Goal: Task Accomplishment & Management: Use online tool/utility

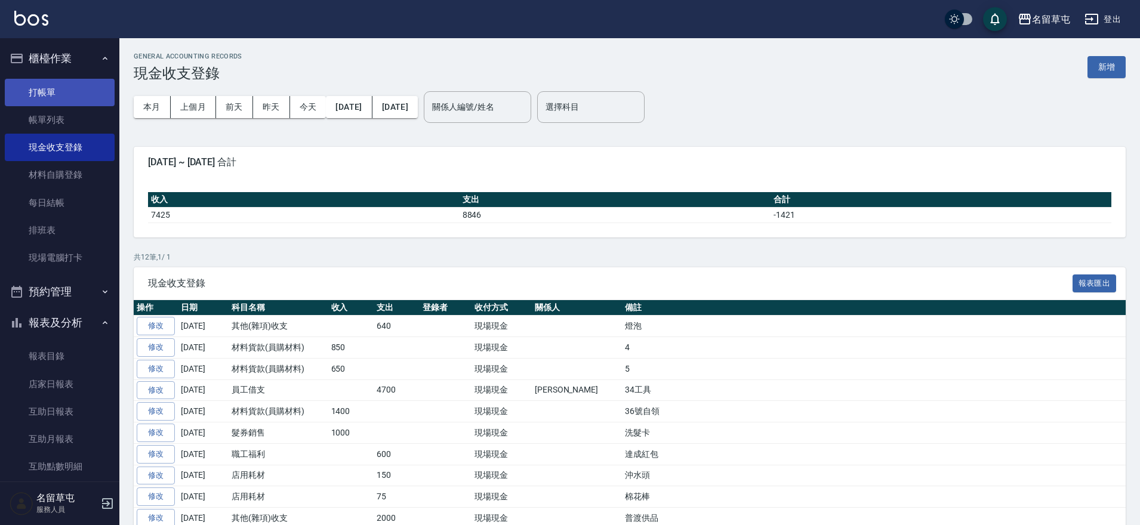
click at [28, 98] on link "打帳單" at bounding box center [60, 92] width 110 height 27
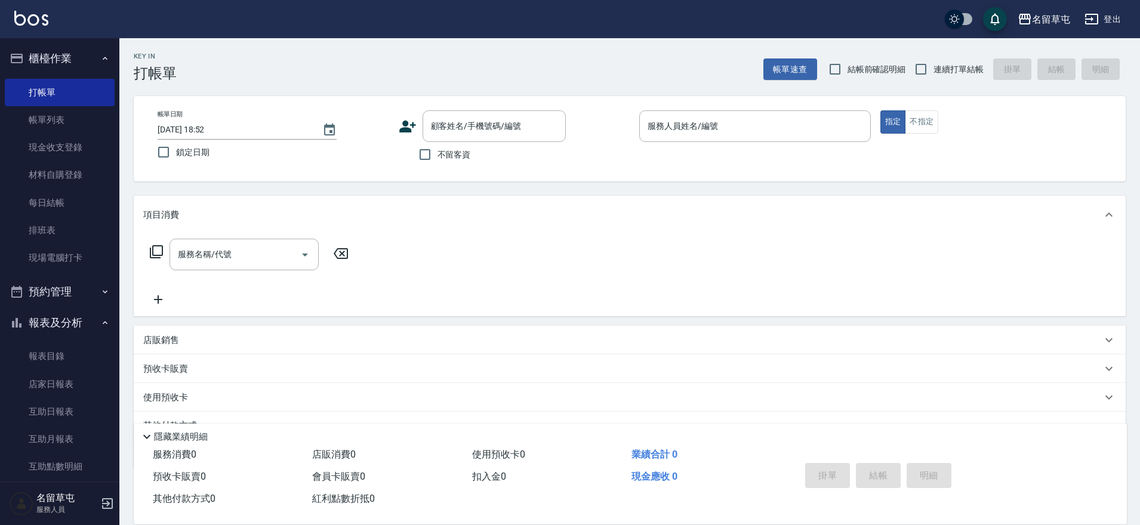
click at [458, 162] on label "不留客資" at bounding box center [441, 154] width 58 height 25
click at [438, 162] on input "不留客資" at bounding box center [424, 154] width 25 height 25
checkbox input "true"
click at [938, 62] on label "連續打單結帳" at bounding box center [945, 69] width 75 height 25
click at [934, 62] on input "連續打單結帳" at bounding box center [920, 69] width 25 height 25
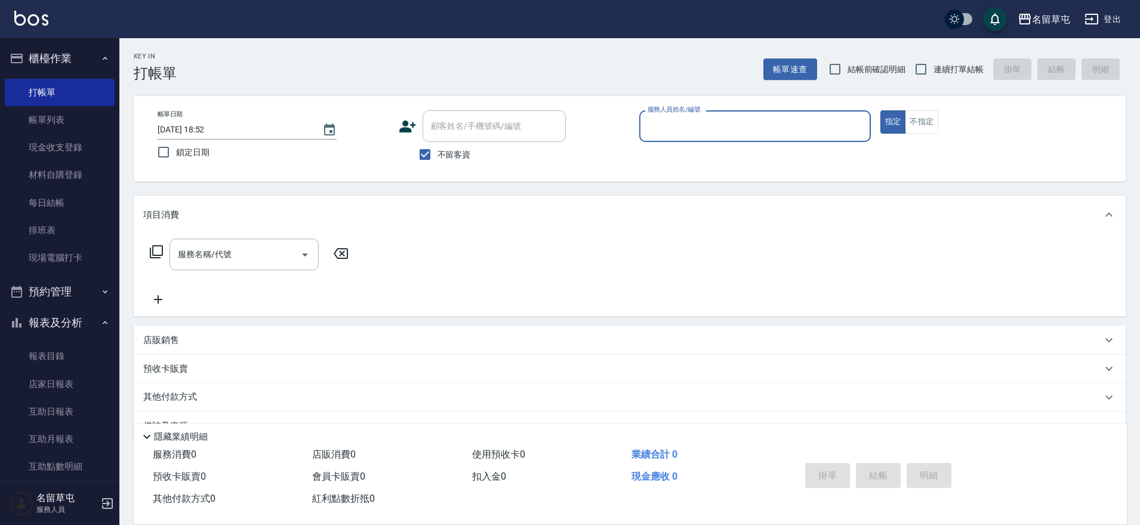
checkbox input "true"
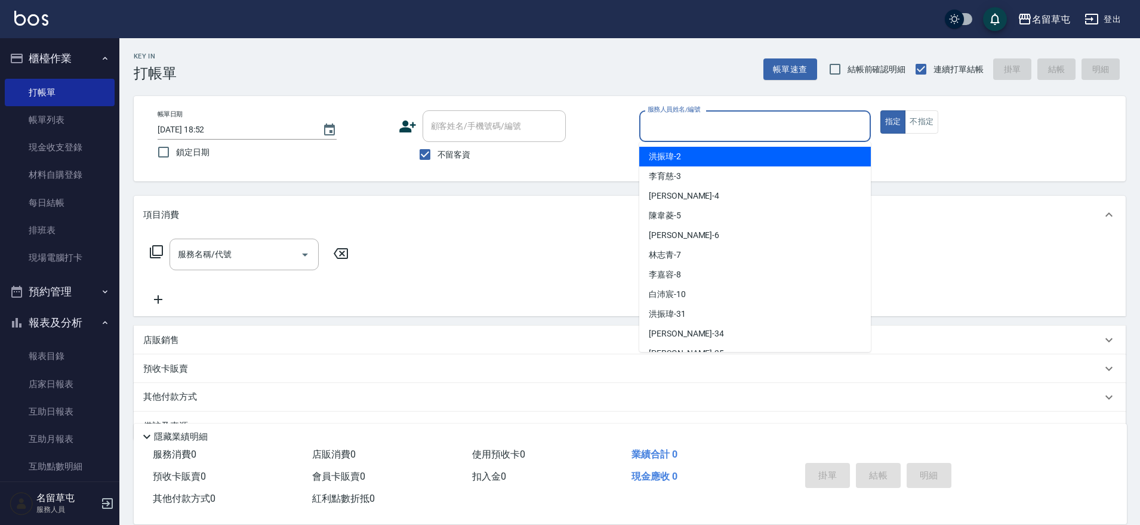
click at [762, 128] on input "服務人員姓名/編號" at bounding box center [755, 126] width 221 height 21
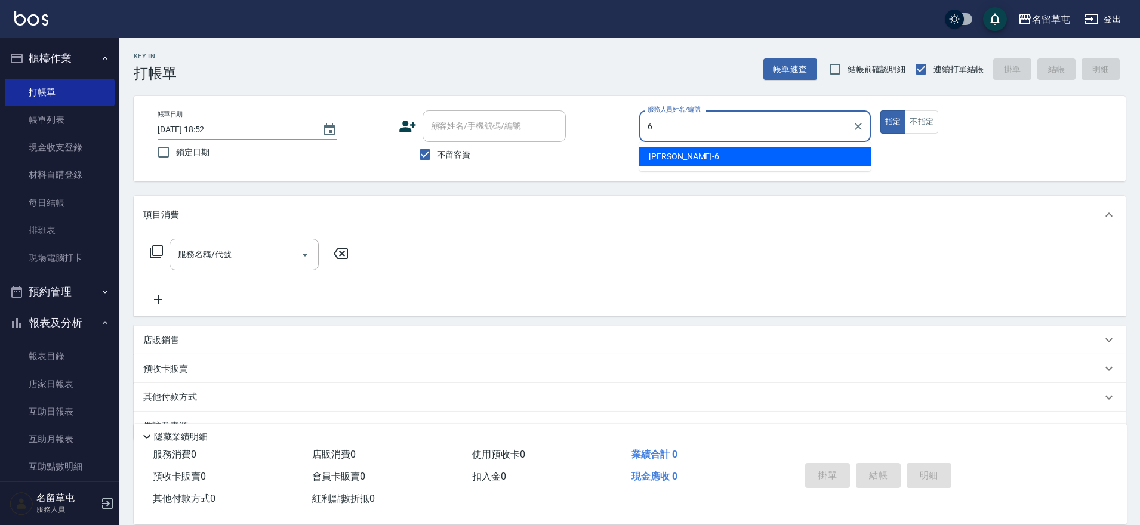
type input "[PERSON_NAME]-6"
type button "true"
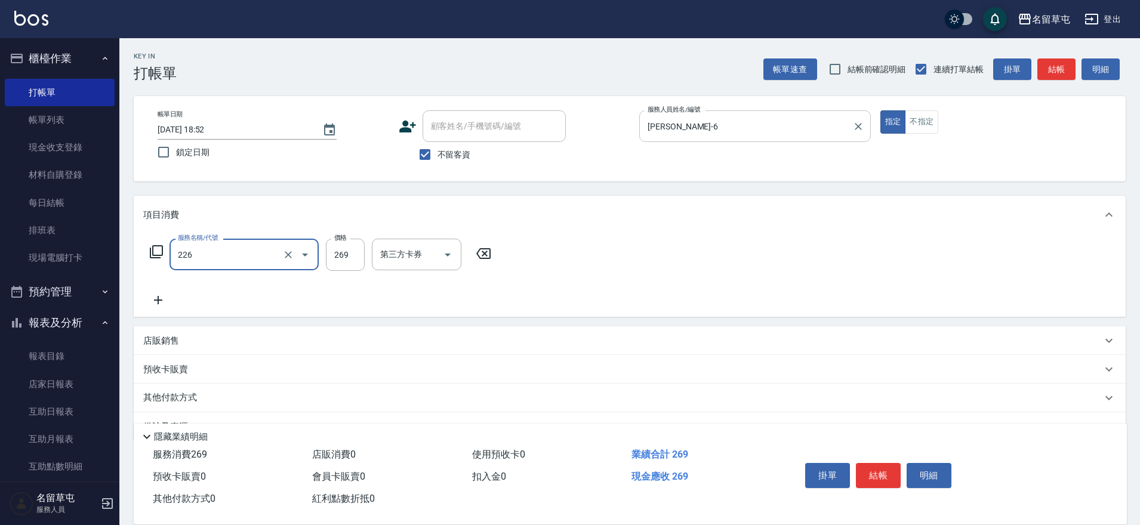
type input "洗剪269(226)"
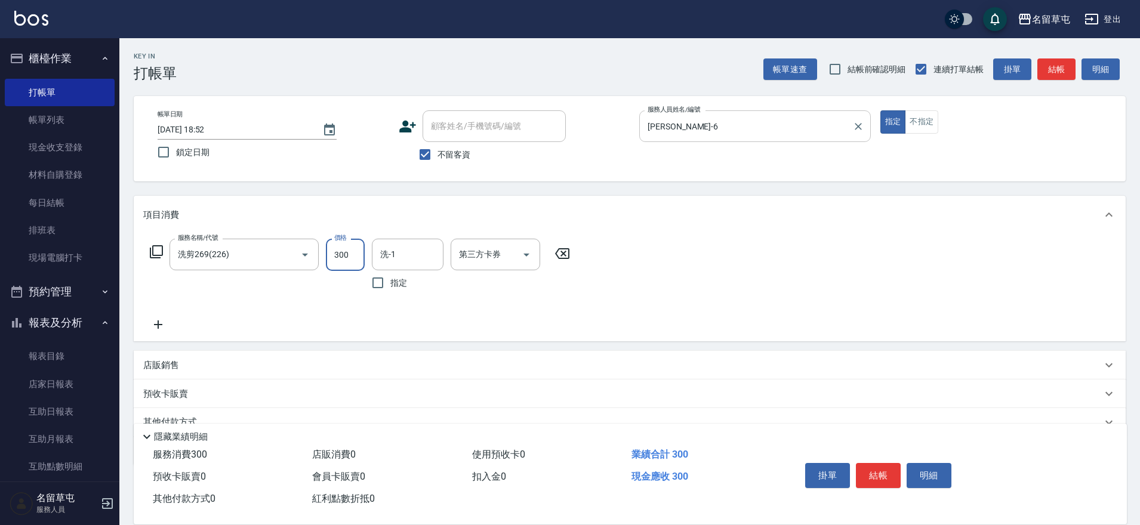
type input "300"
type input "[PERSON_NAME]-34"
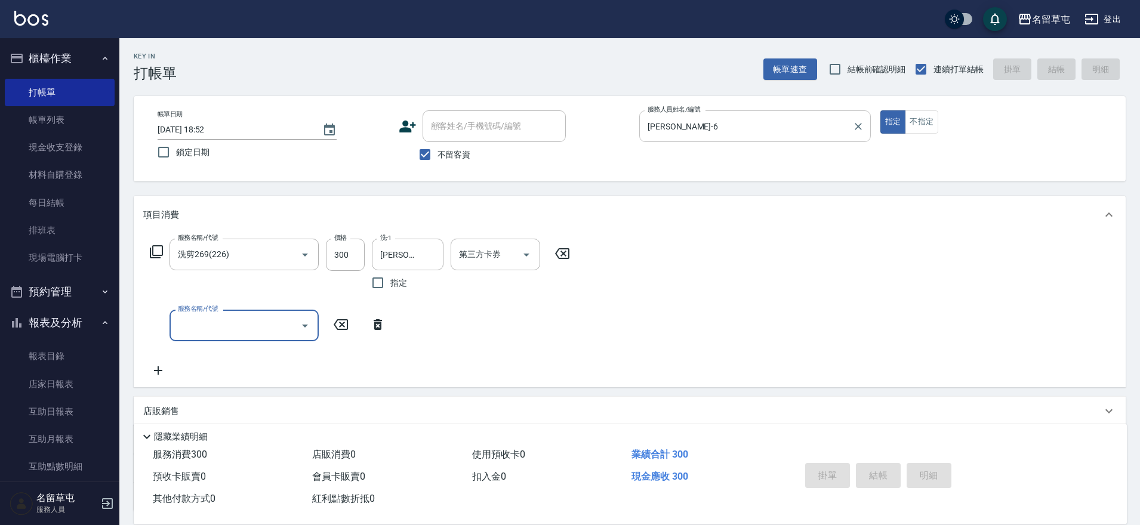
type input "[DATE] 18:53"
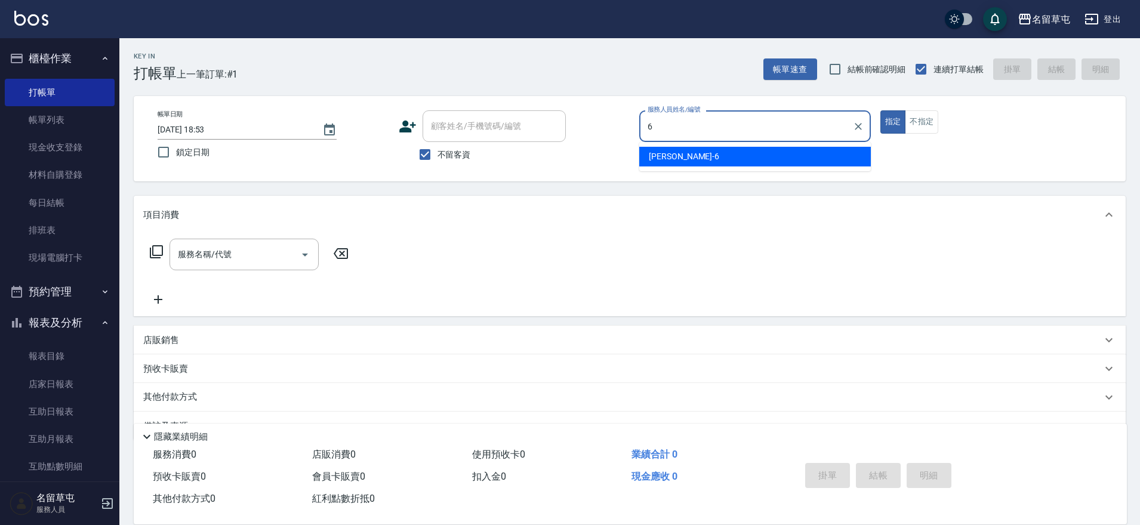
type input "[PERSON_NAME]-6"
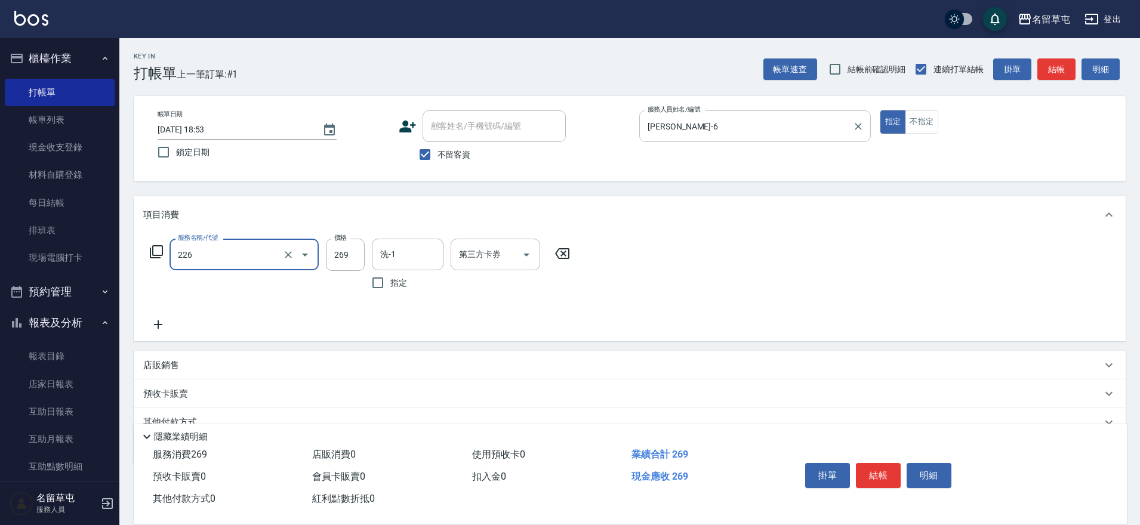
type input "洗剪269(226)"
type input "300"
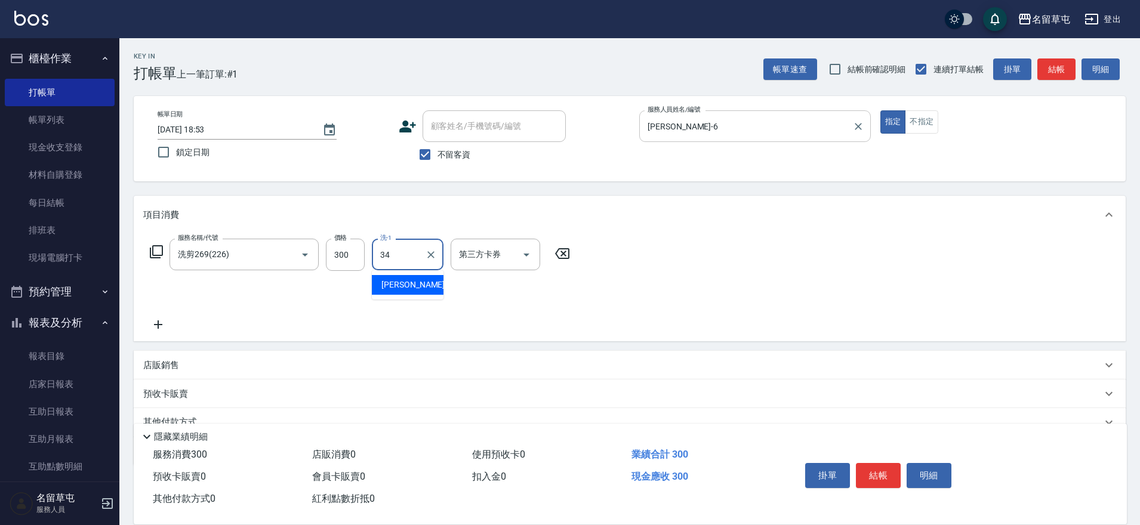
type input "[PERSON_NAME]-34"
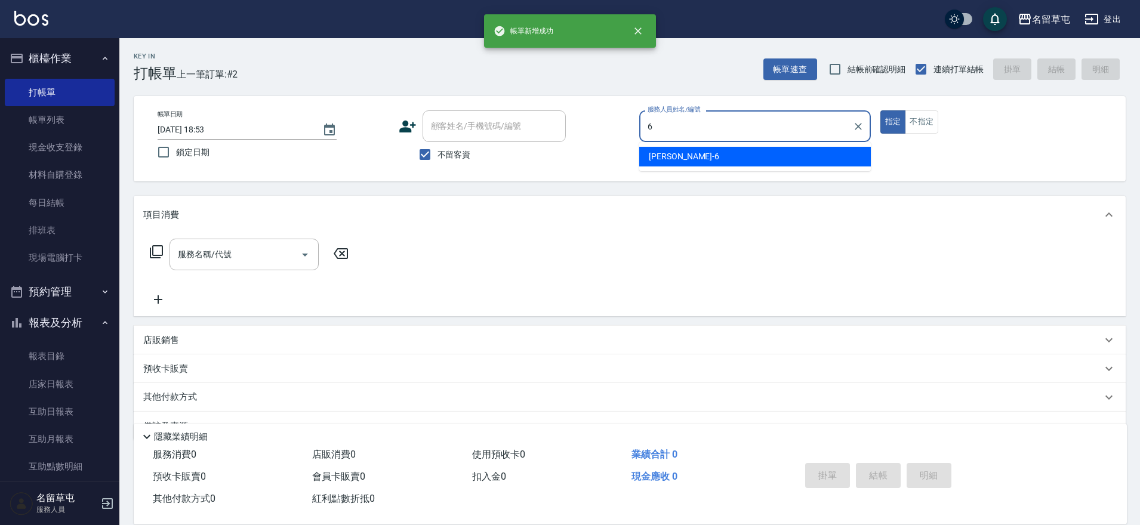
type input "[PERSON_NAME]-6"
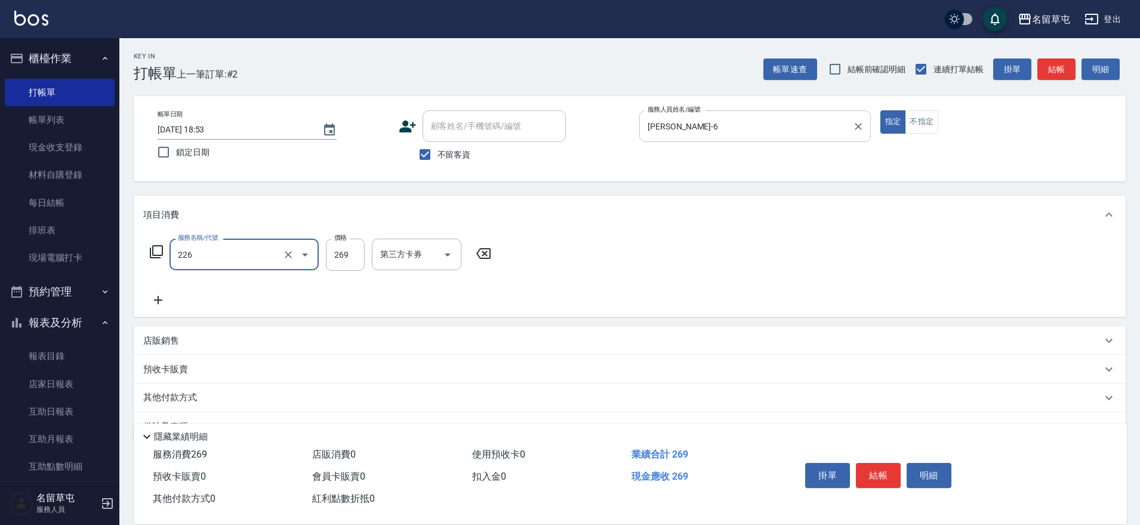
type input "洗剪269(226)"
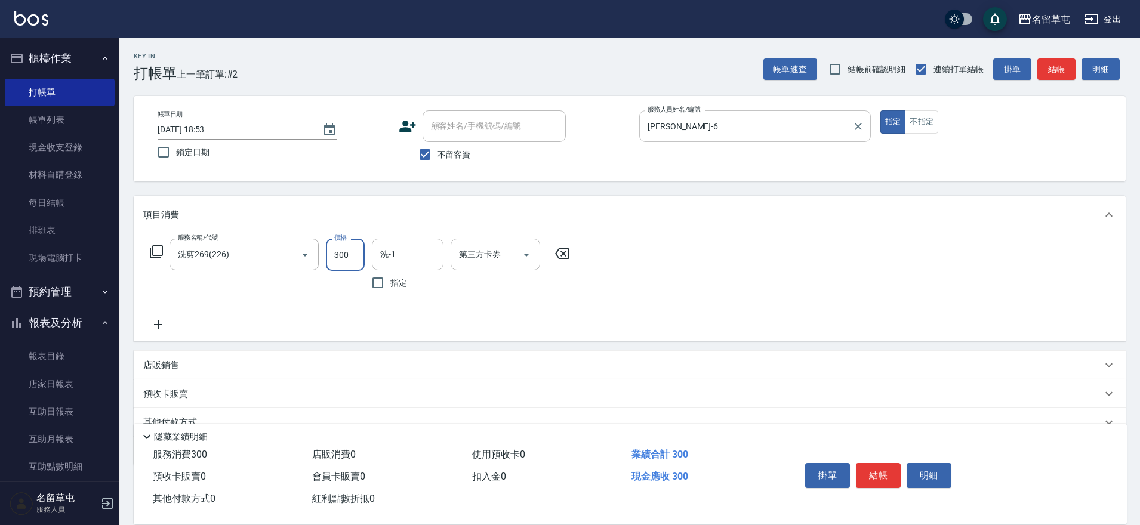
type input "300"
type input "[PERSON_NAME]-34"
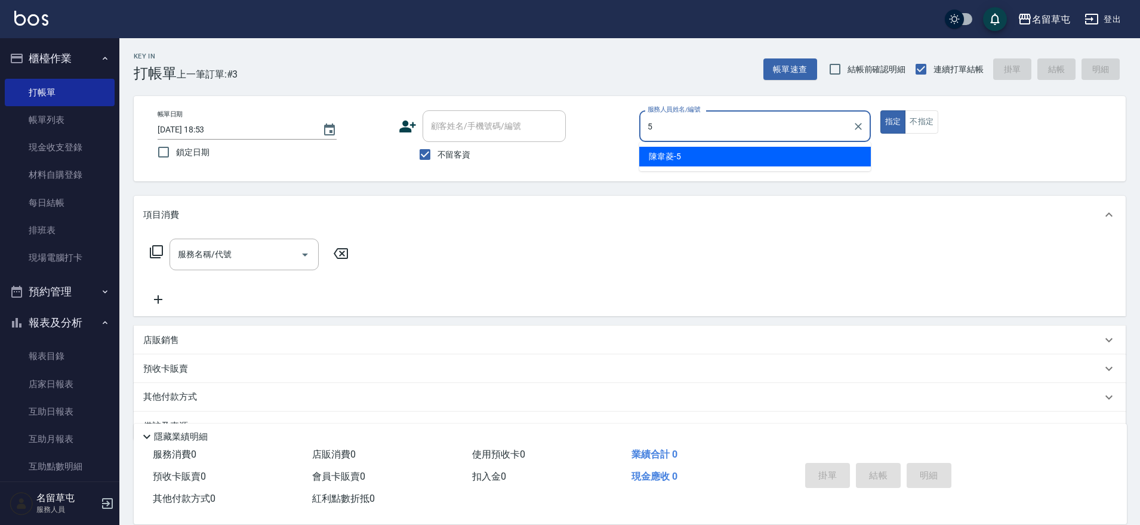
type input "[PERSON_NAME]-5"
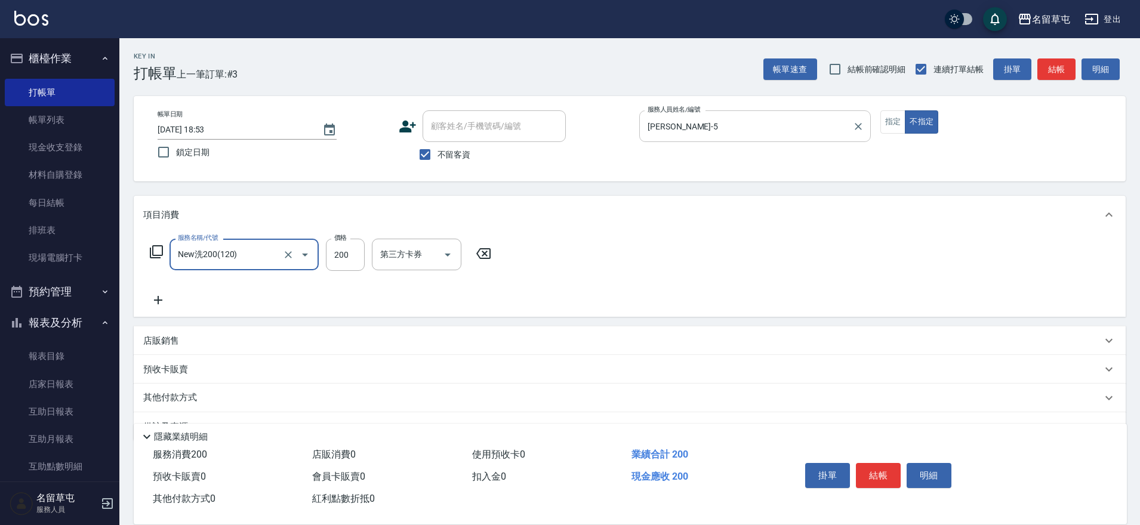
type input "New洗200(120)"
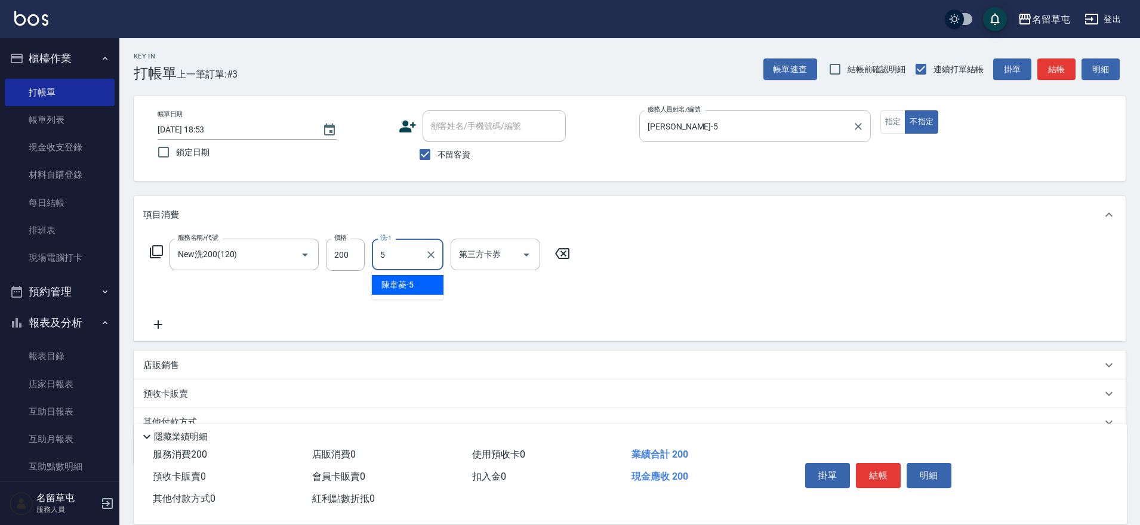
type input "[PERSON_NAME]-5"
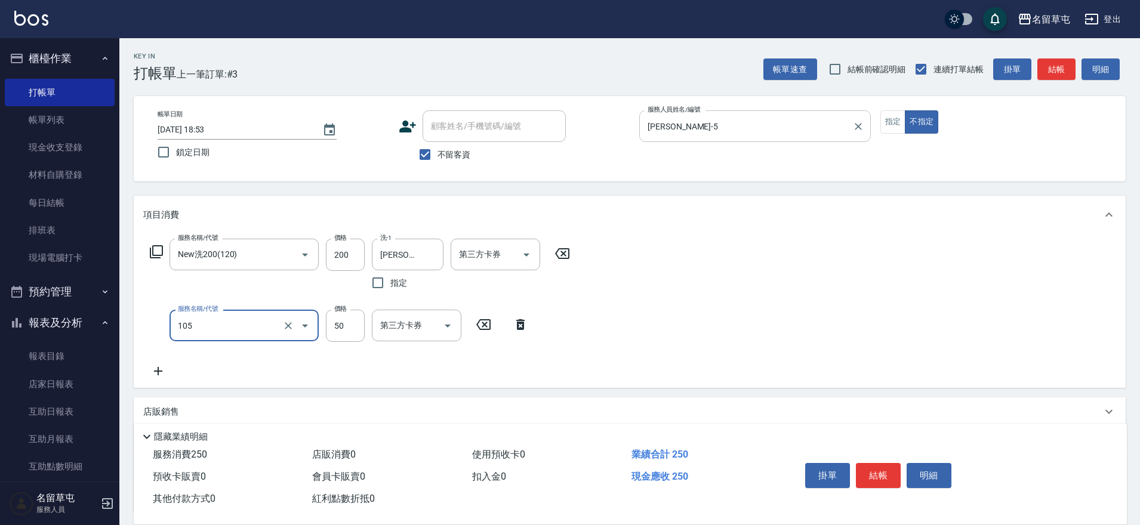
type input "精油50(105)"
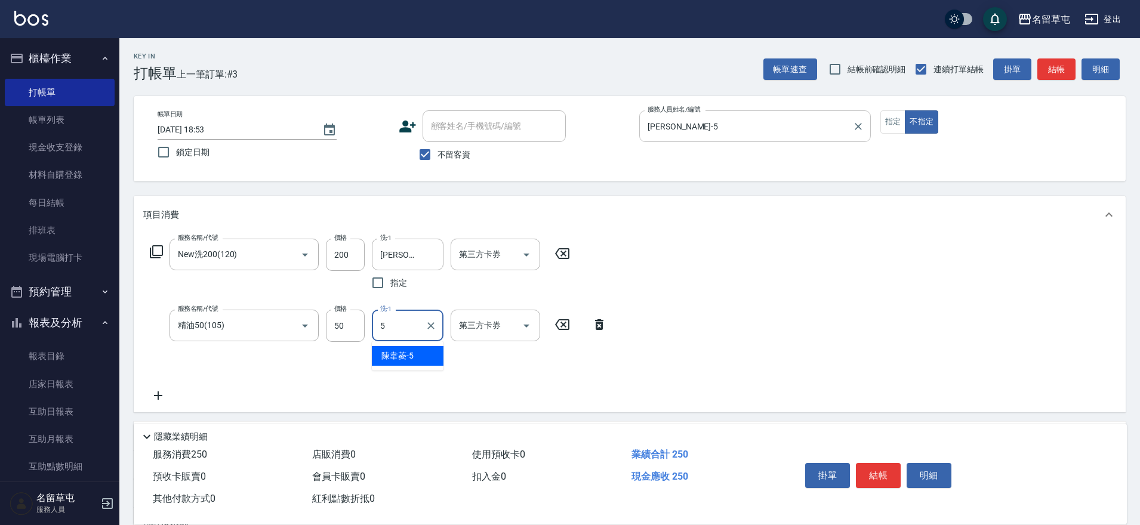
type input "[PERSON_NAME]-5"
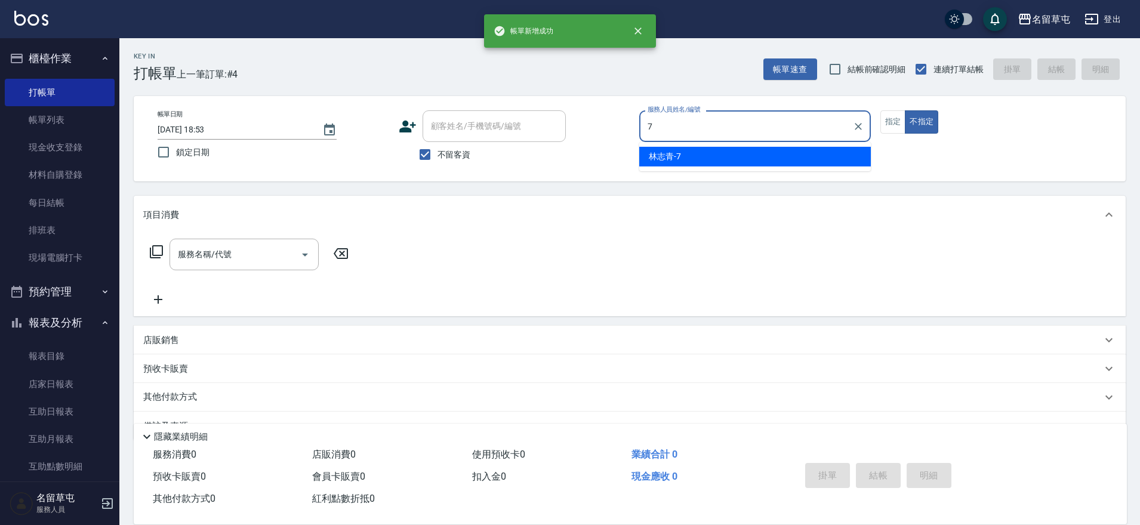
type input "[PERSON_NAME]-7"
type button "false"
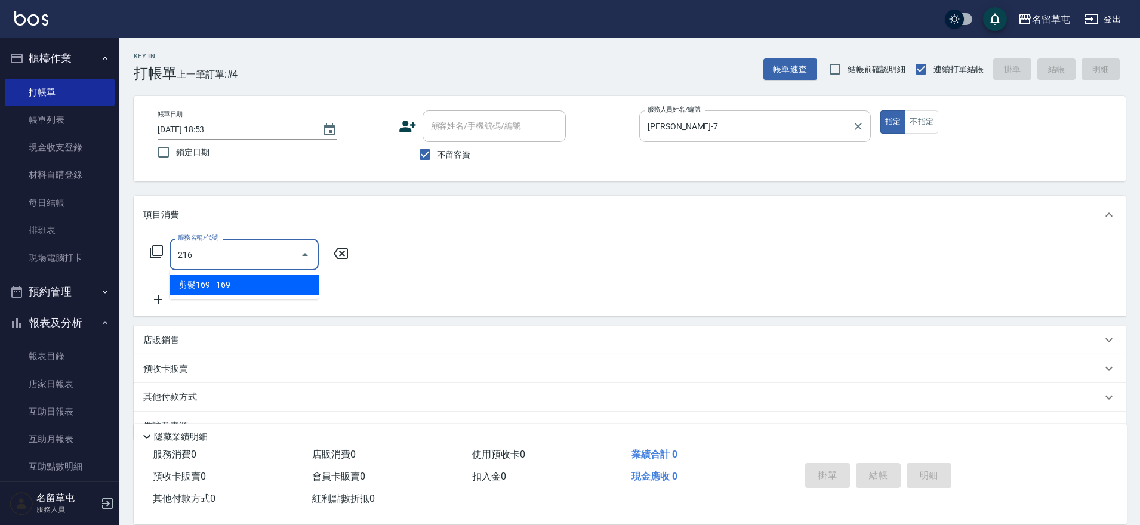
type input "剪髮169(216)"
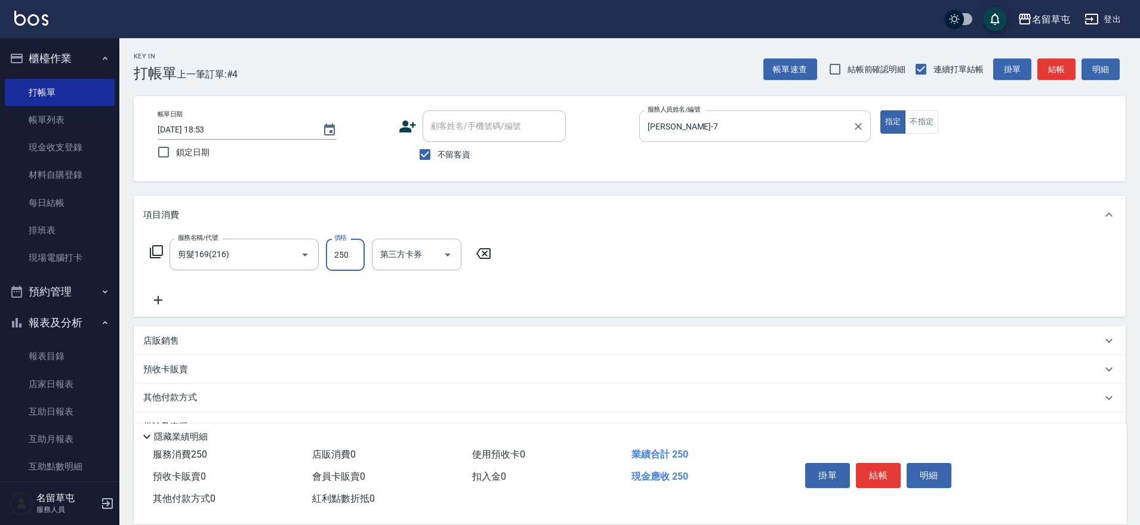
type input "250"
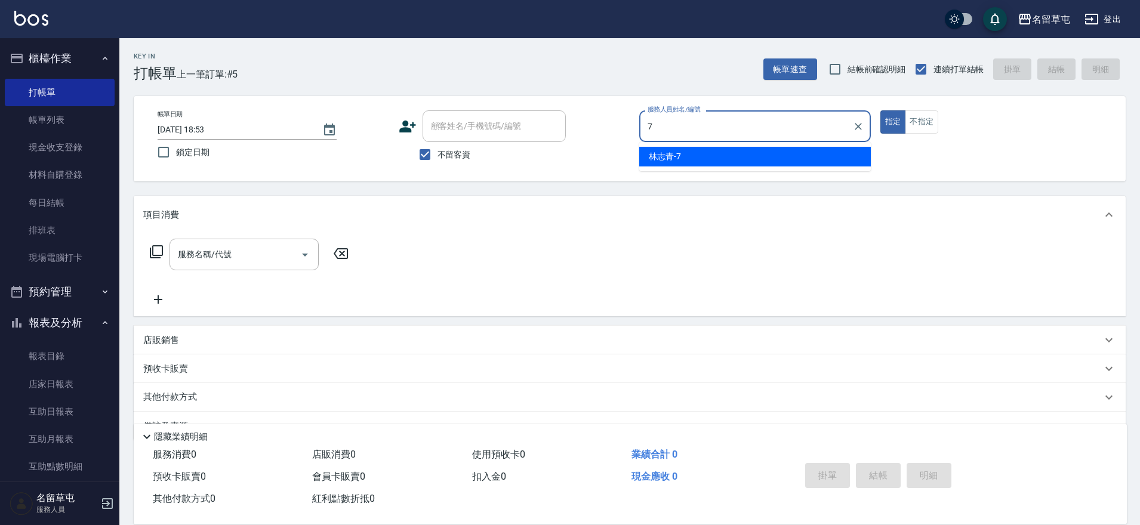
type input "[PERSON_NAME]-7"
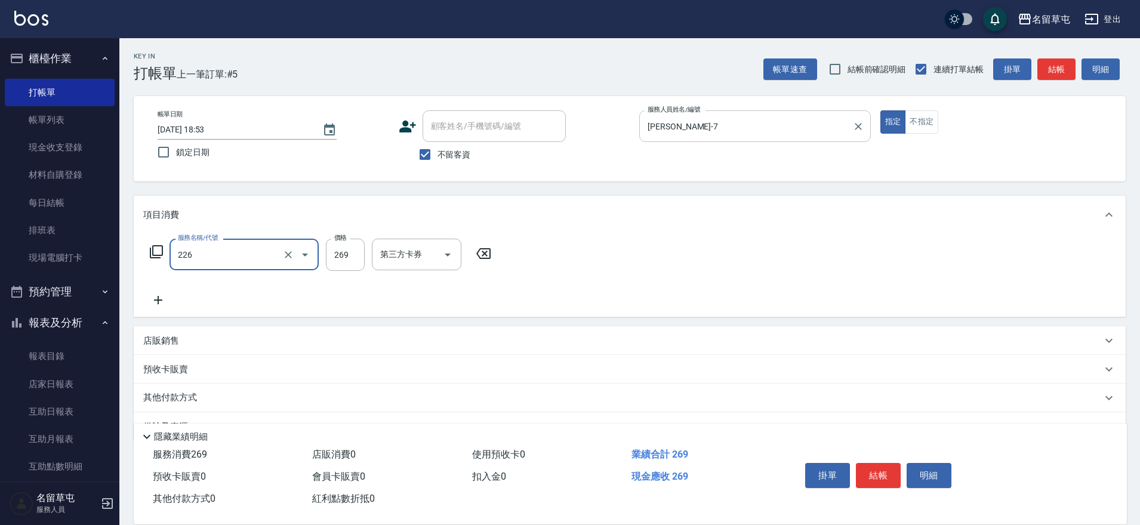
type input "洗剪269(226)"
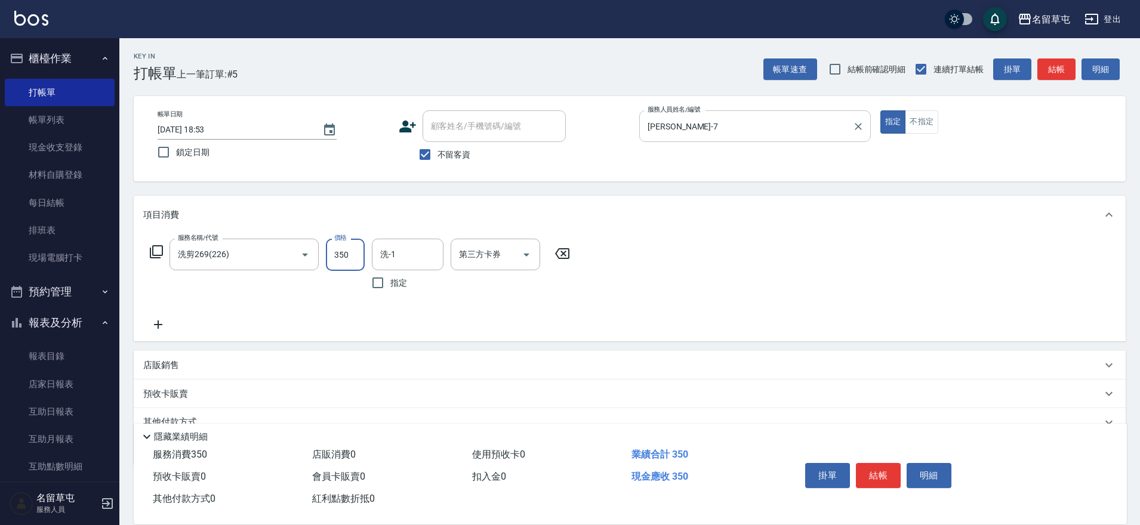
type input "350"
type input "[PERSON_NAME]-31"
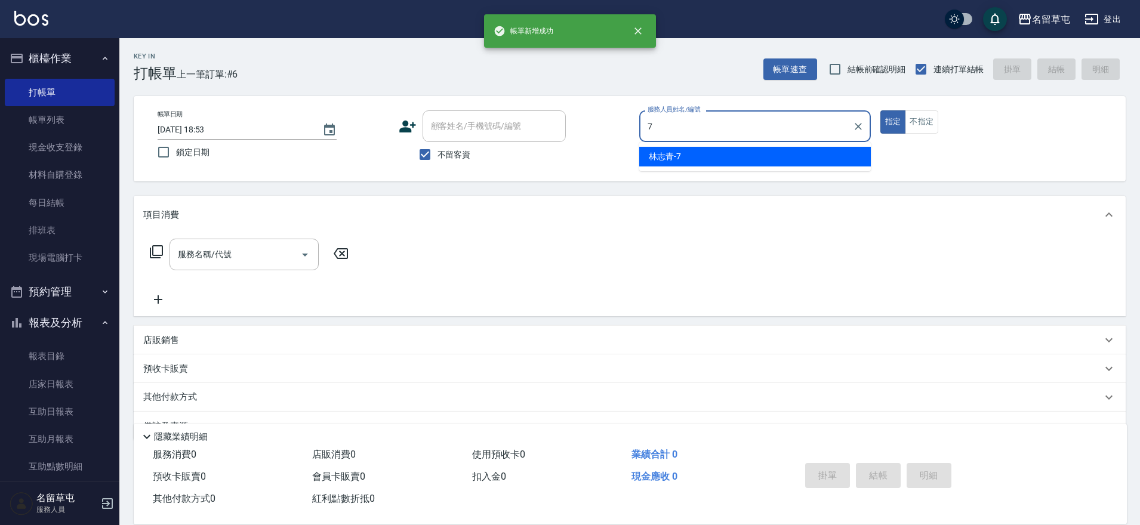
type input "[PERSON_NAME]-7"
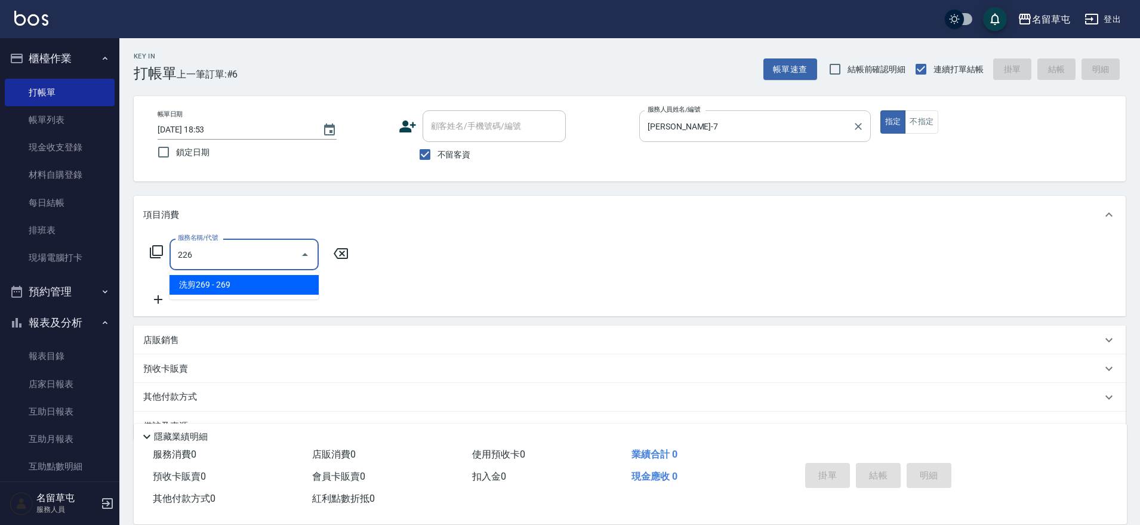
type input "洗剪269(226)"
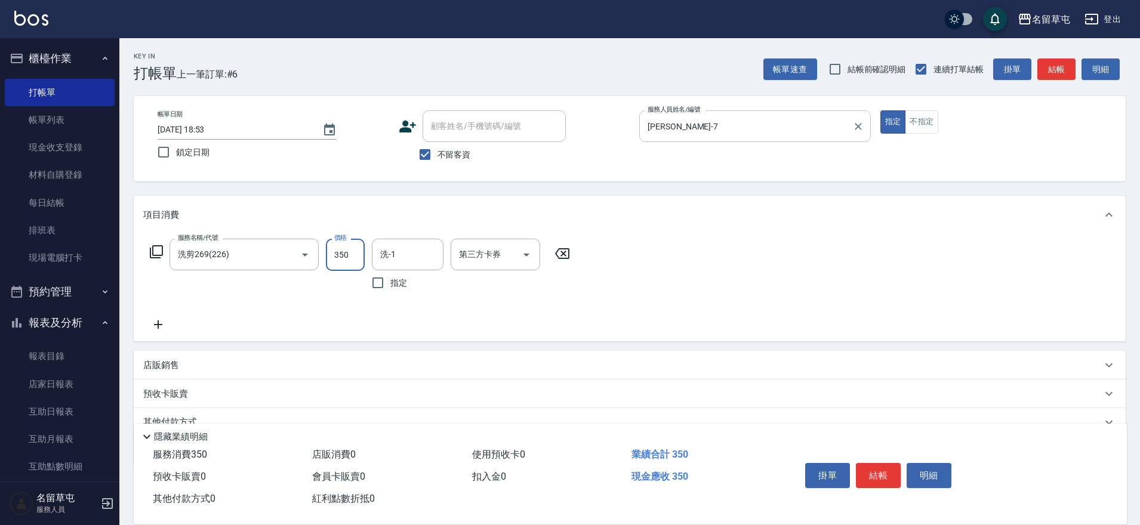
type input "350"
type input "[PERSON_NAME]-31"
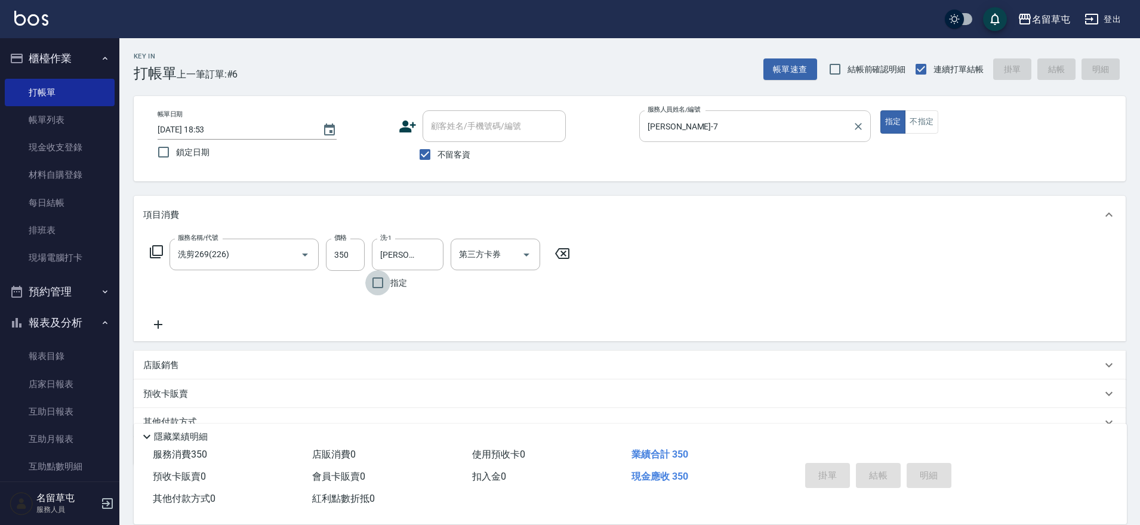
type input "[DATE] 18:54"
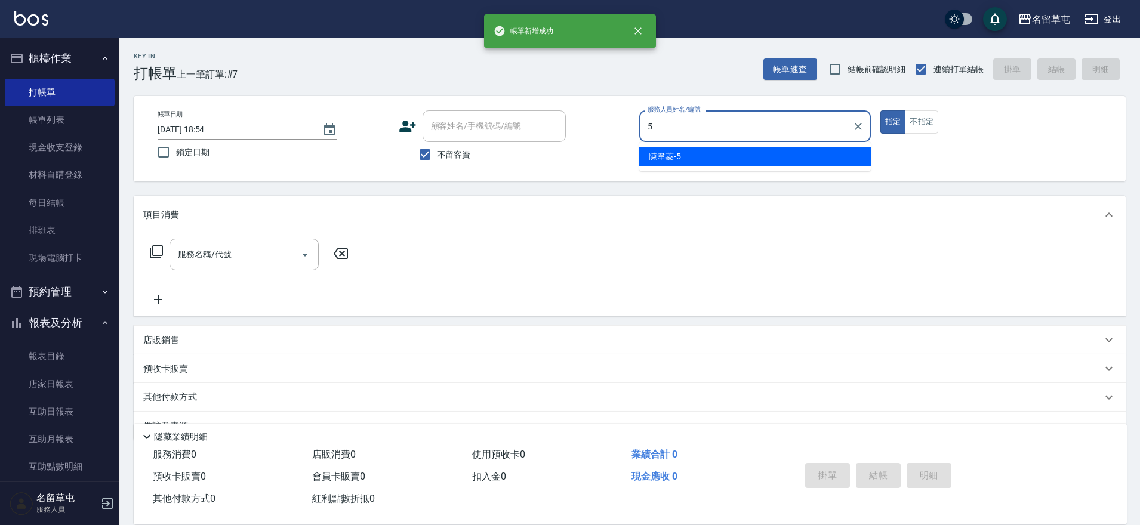
type input "[PERSON_NAME]-5"
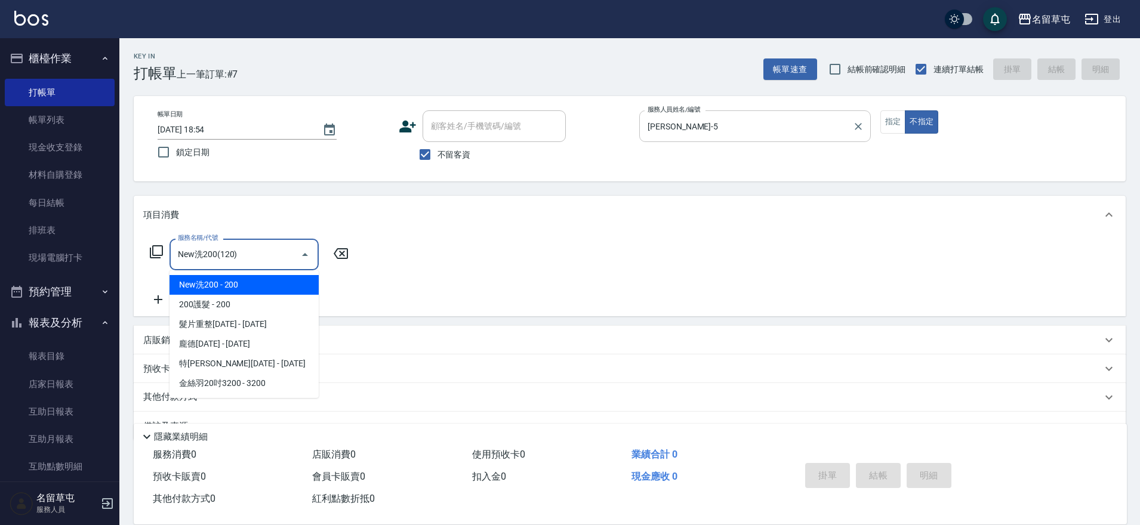
type input "New洗200(120)"
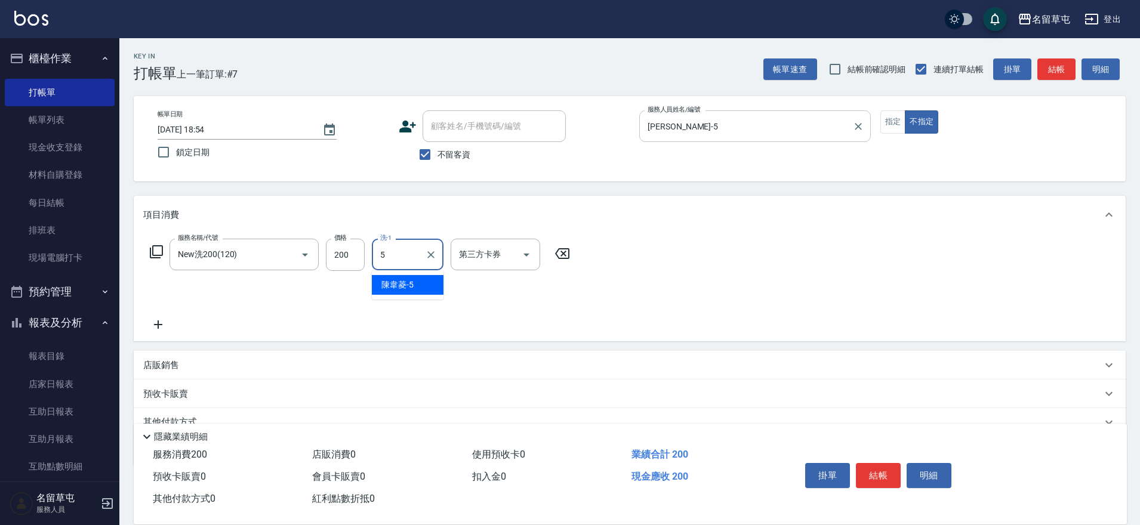
type input "[PERSON_NAME]-5"
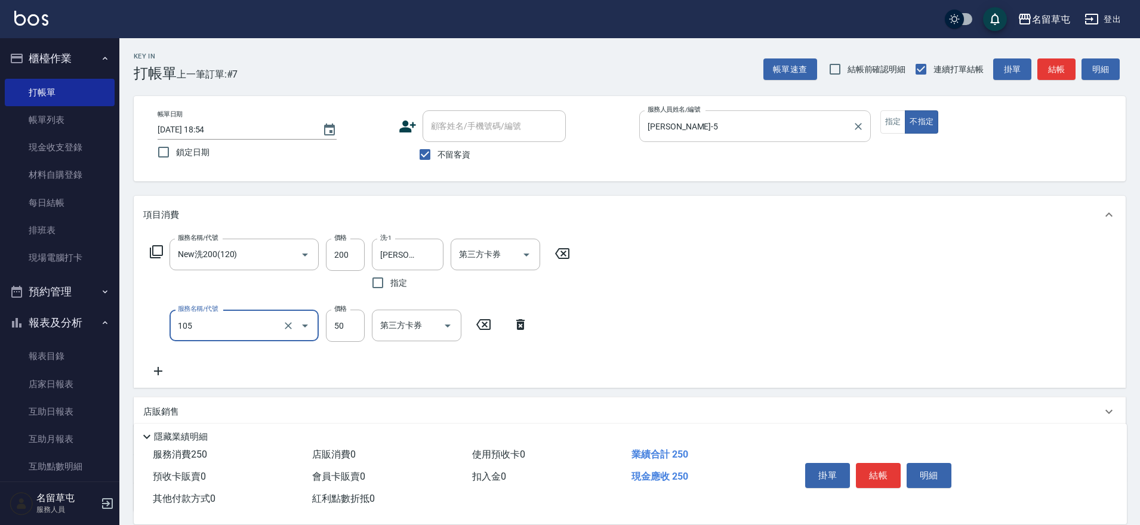
type input "精油50(105)"
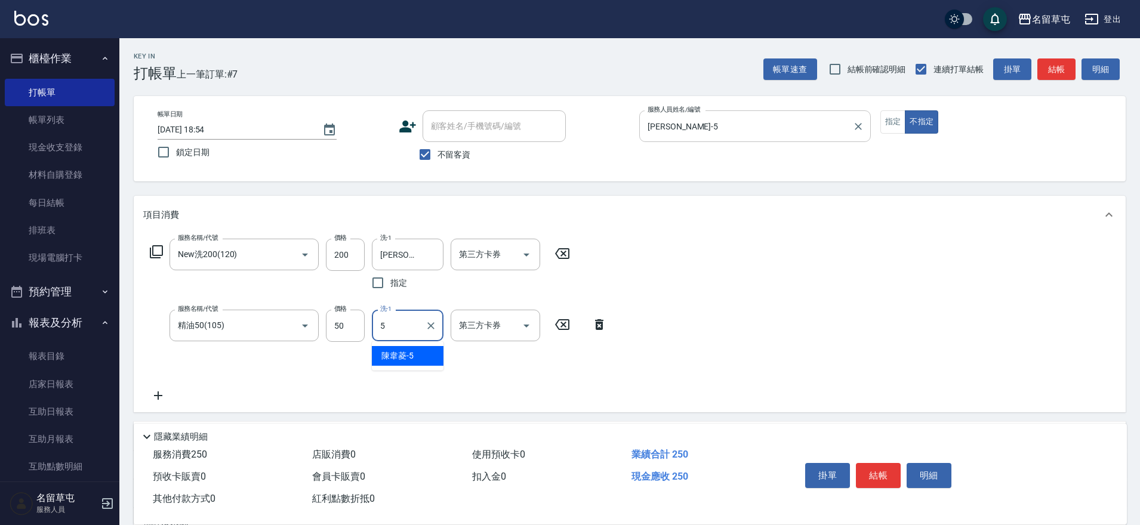
type input "[PERSON_NAME]-5"
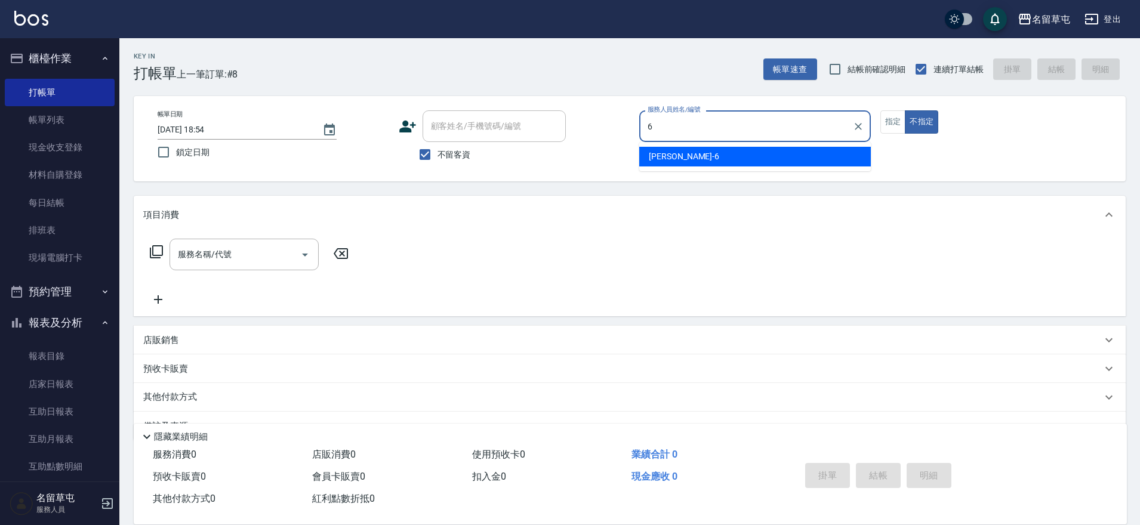
type input "[PERSON_NAME]-6"
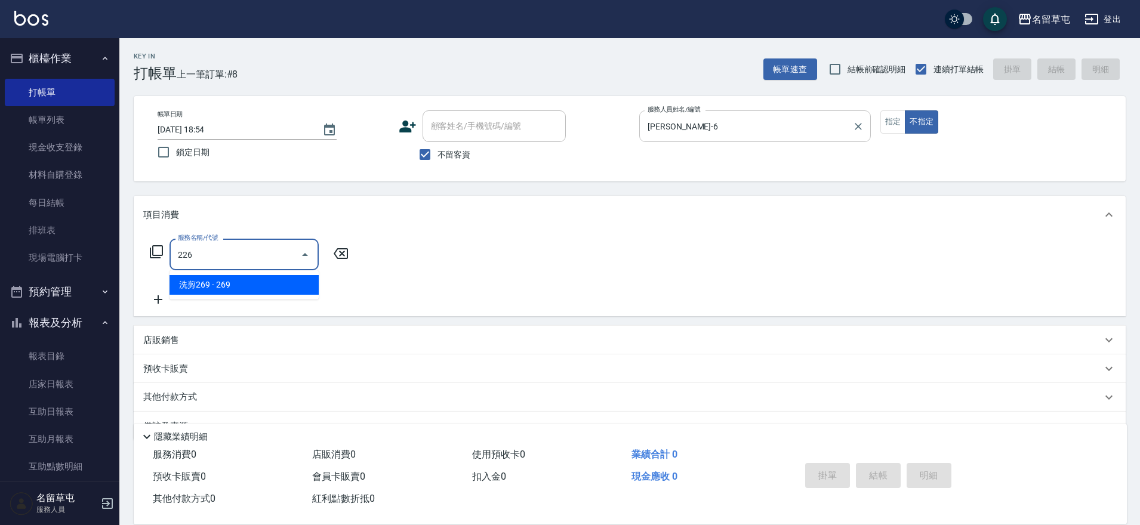
type input "洗剪269(226)"
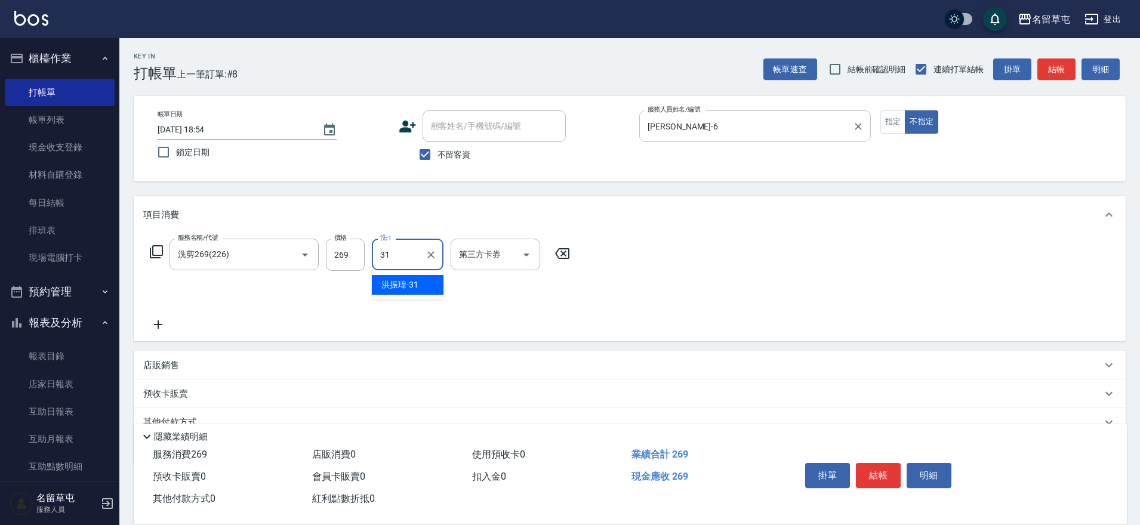
type input "[PERSON_NAME]-31"
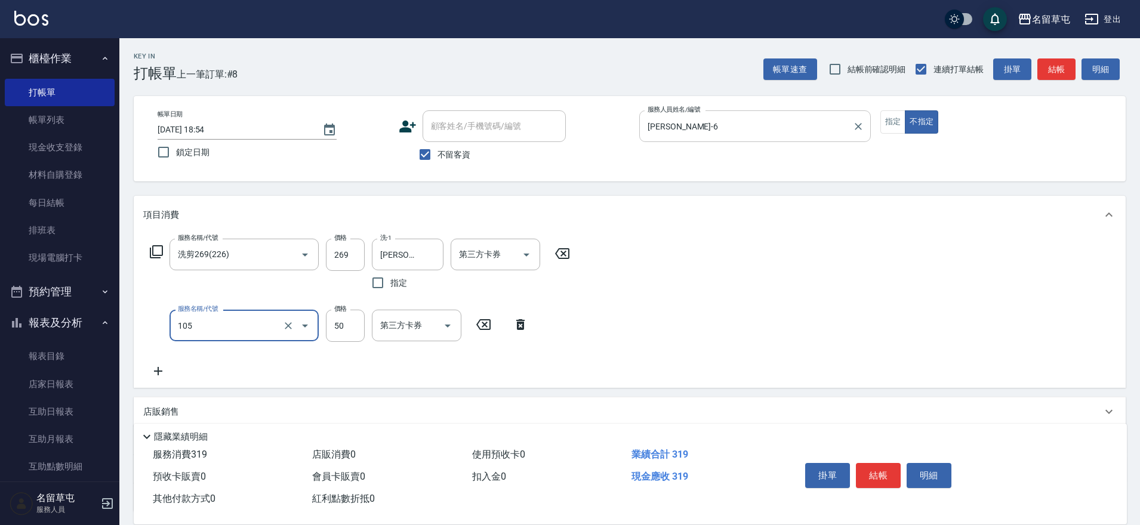
type input "精油50(105)"
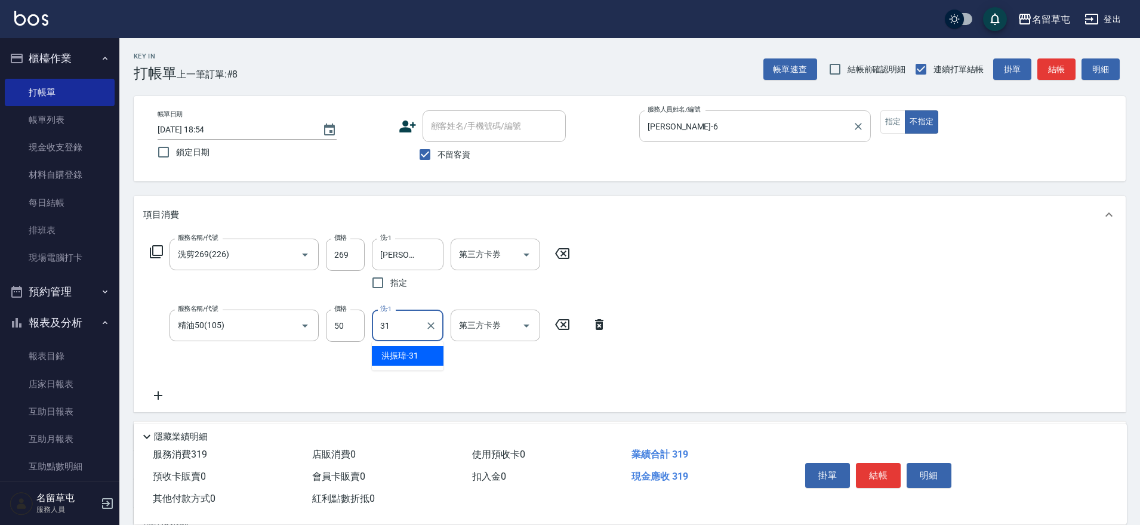
type input "[PERSON_NAME]-31"
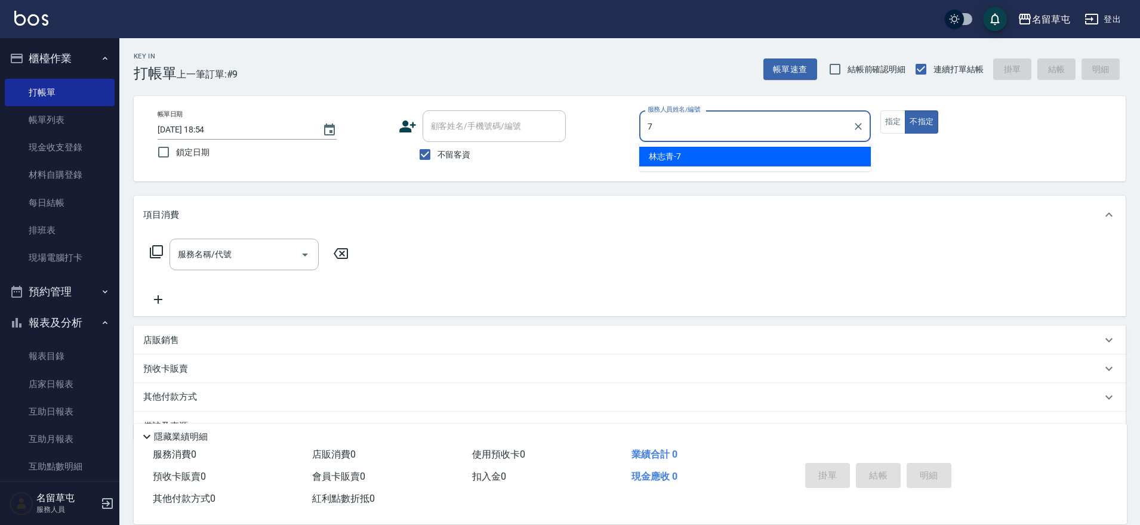
type input "[PERSON_NAME]-7"
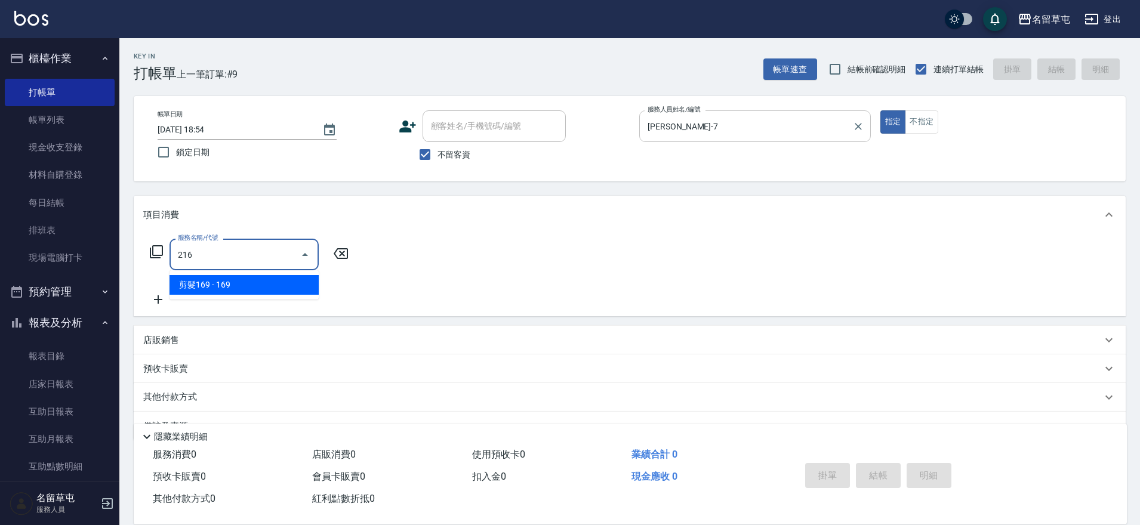
type input "剪髮169(216)"
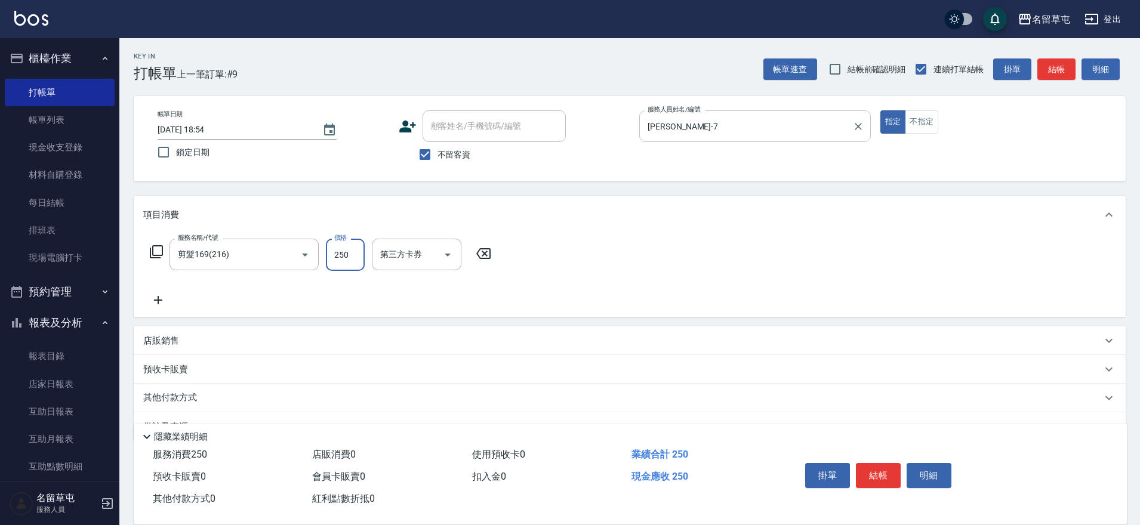
type input "250"
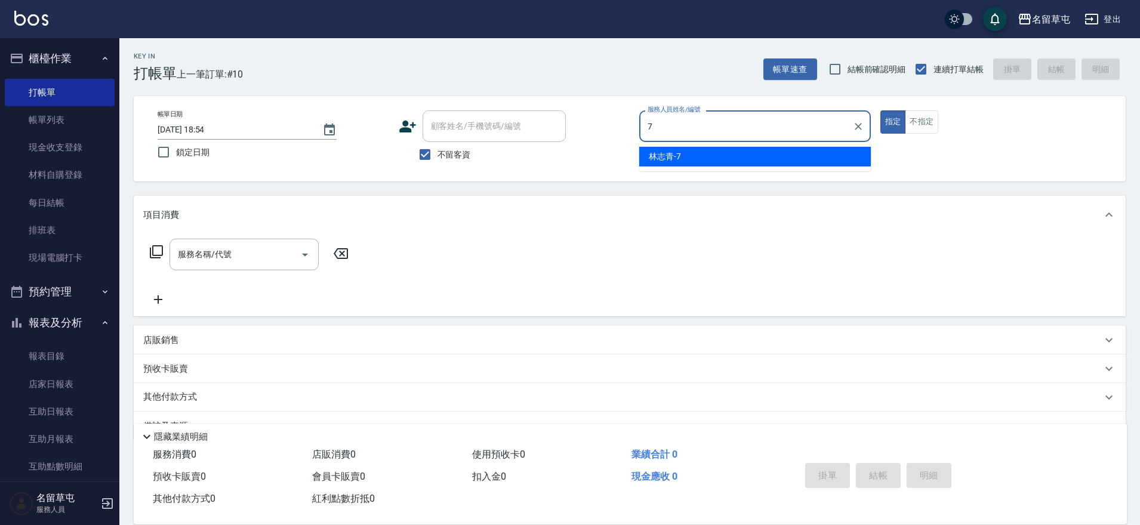
type input "[PERSON_NAME]-7"
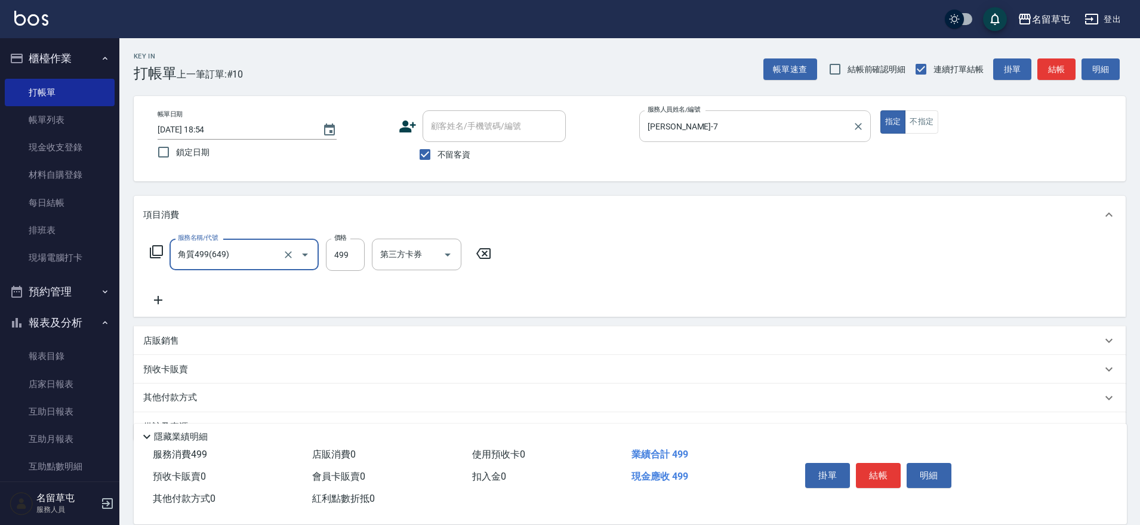
type input "角質499(649)"
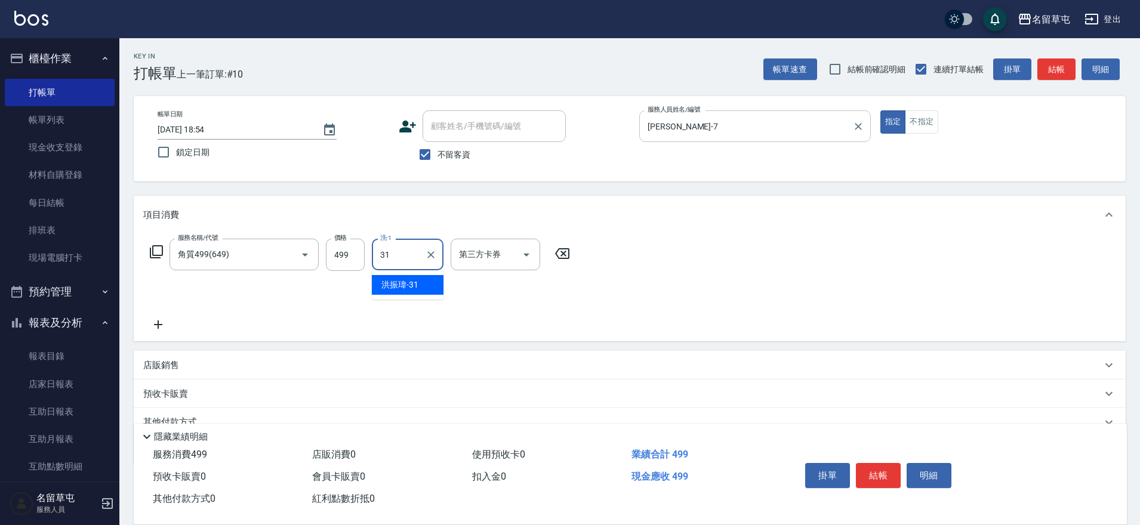
type input "[PERSON_NAME]-31"
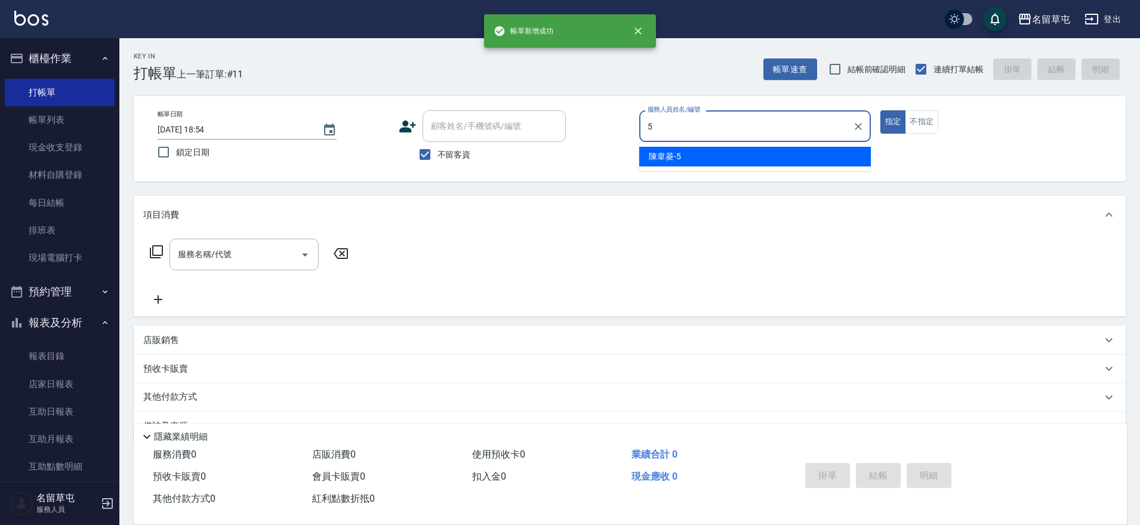
type input "[PERSON_NAME]-5"
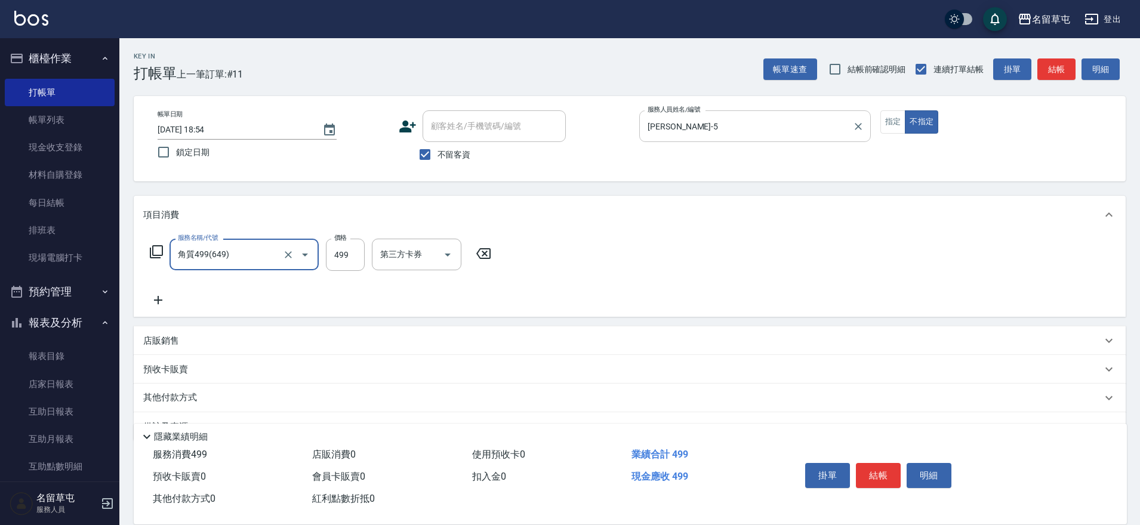
type input "角質499(649)"
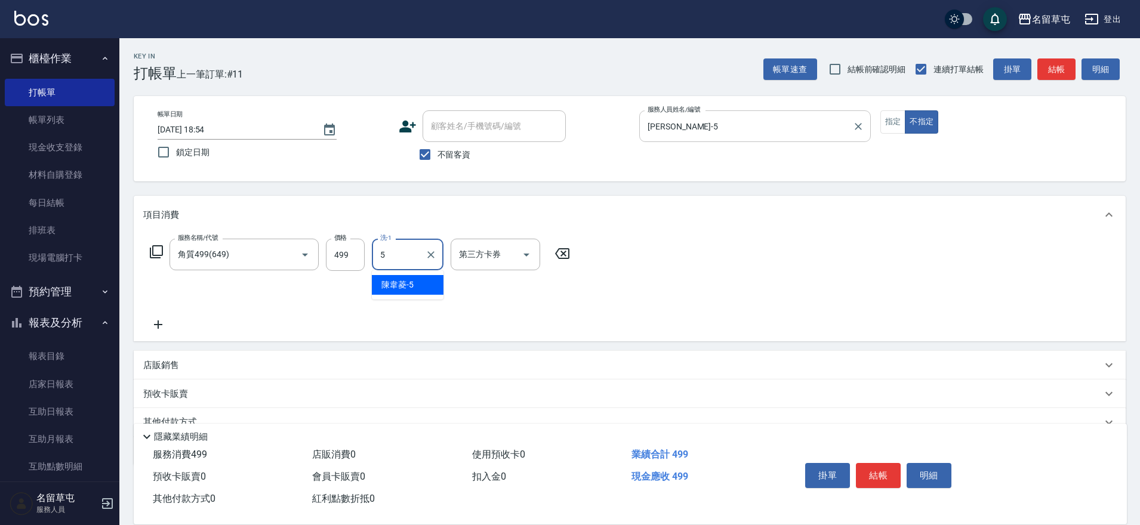
type input "[PERSON_NAME]-5"
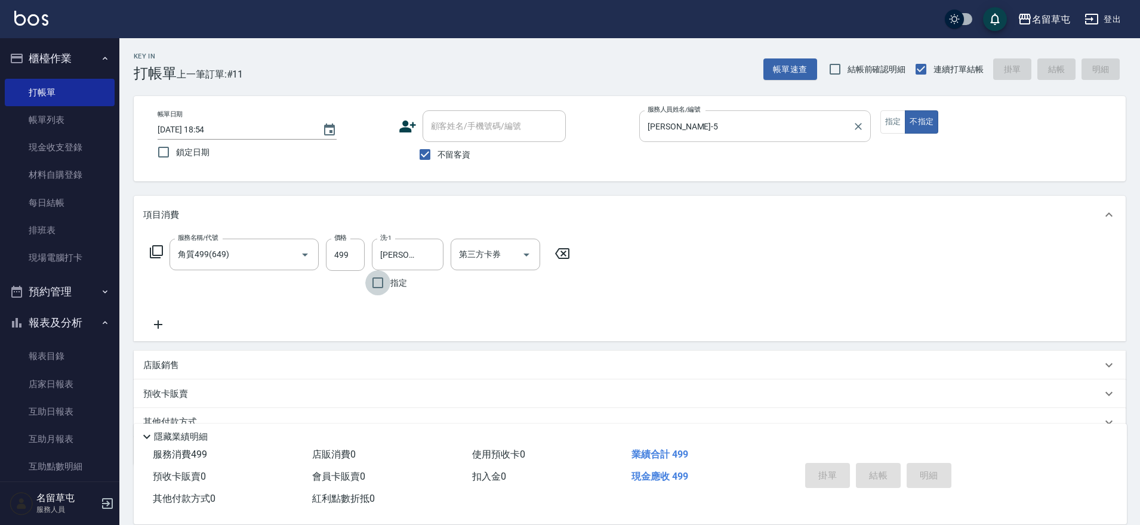
type input "[DATE] 18:55"
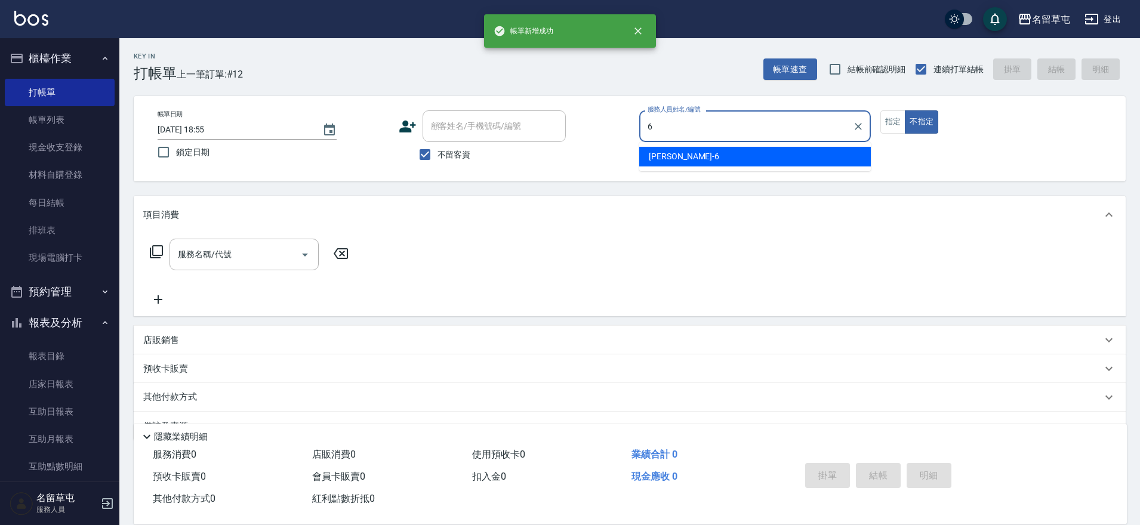
type input "[PERSON_NAME]-6"
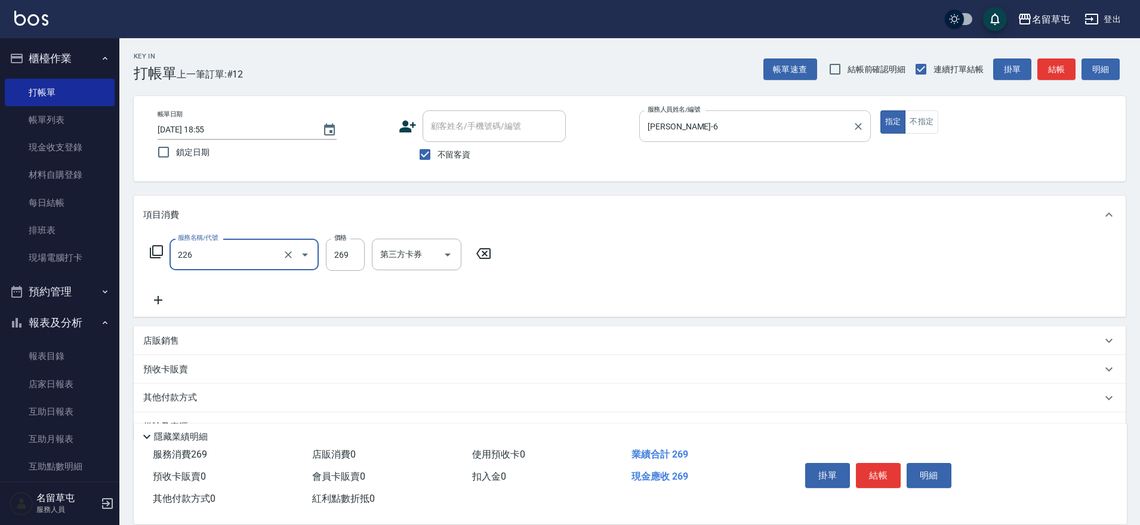
type input "洗剪269(226)"
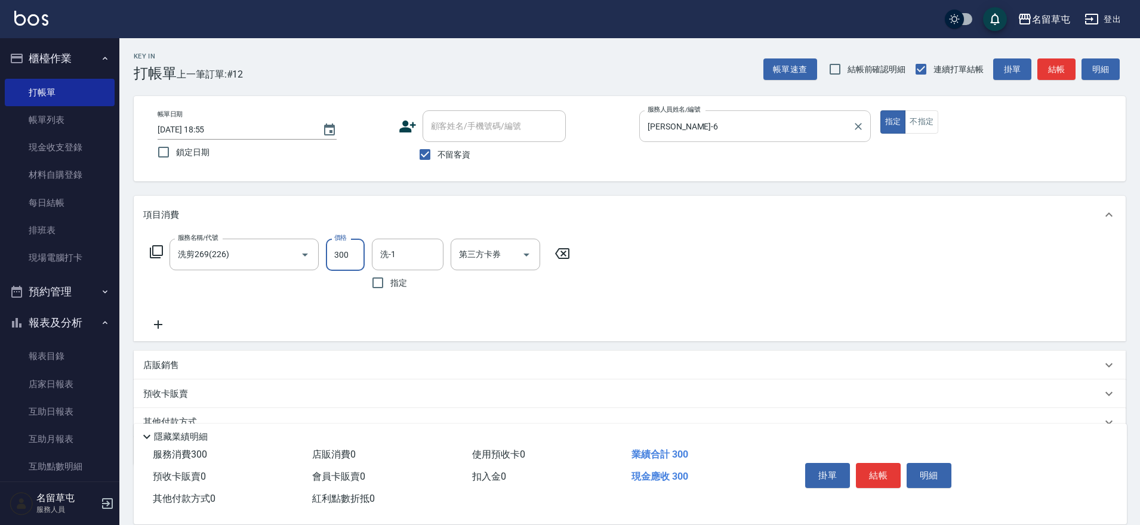
type input "300"
type input "[PERSON_NAME]-6"
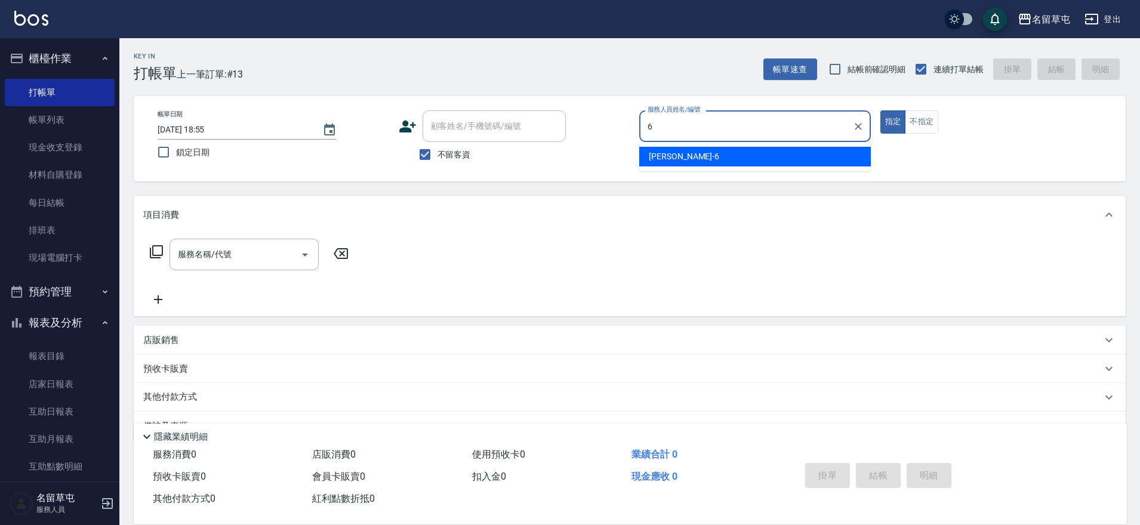
type input "[PERSON_NAME]-6"
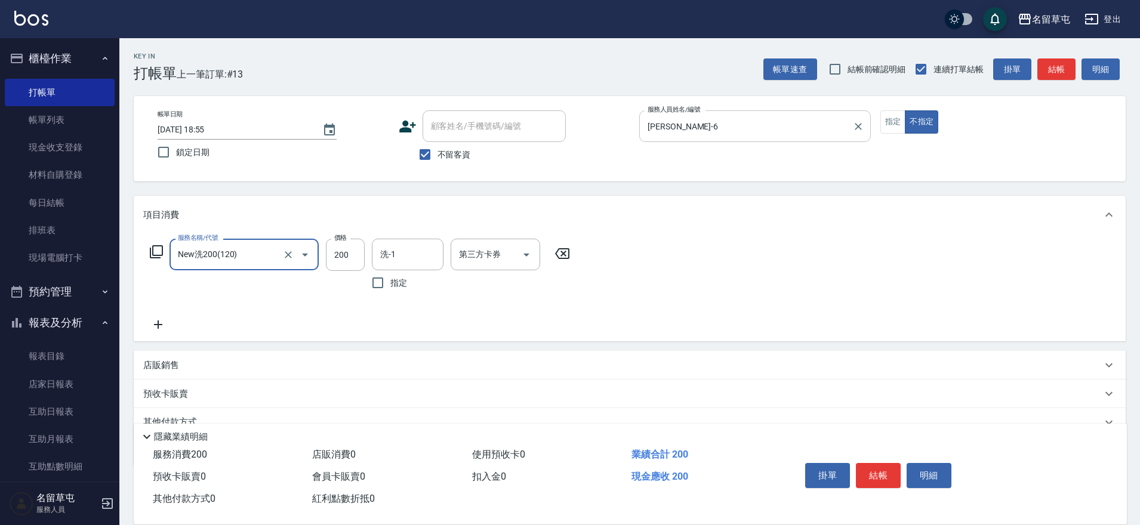
type input "New洗200(120)"
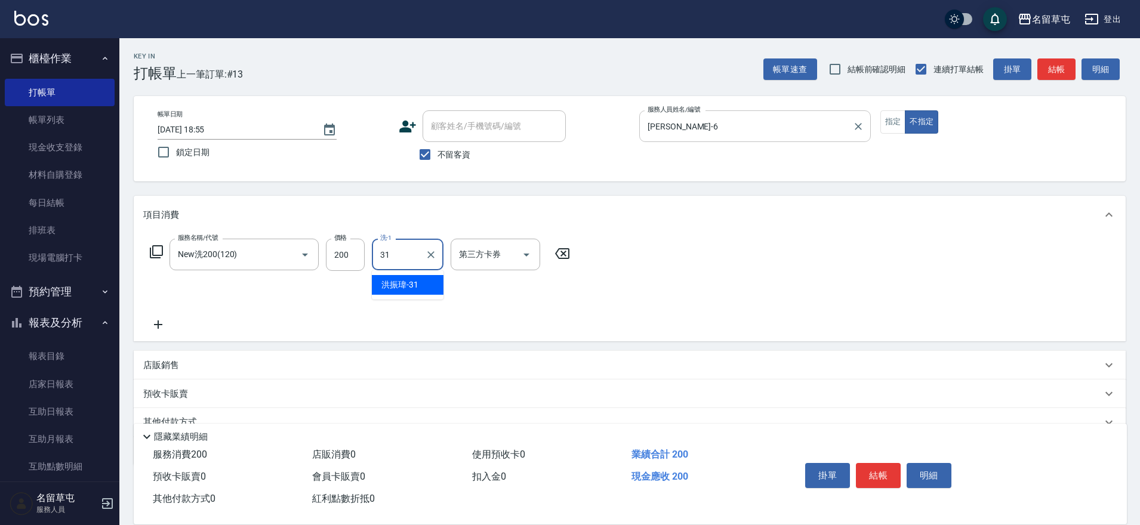
type input "[PERSON_NAME]-31"
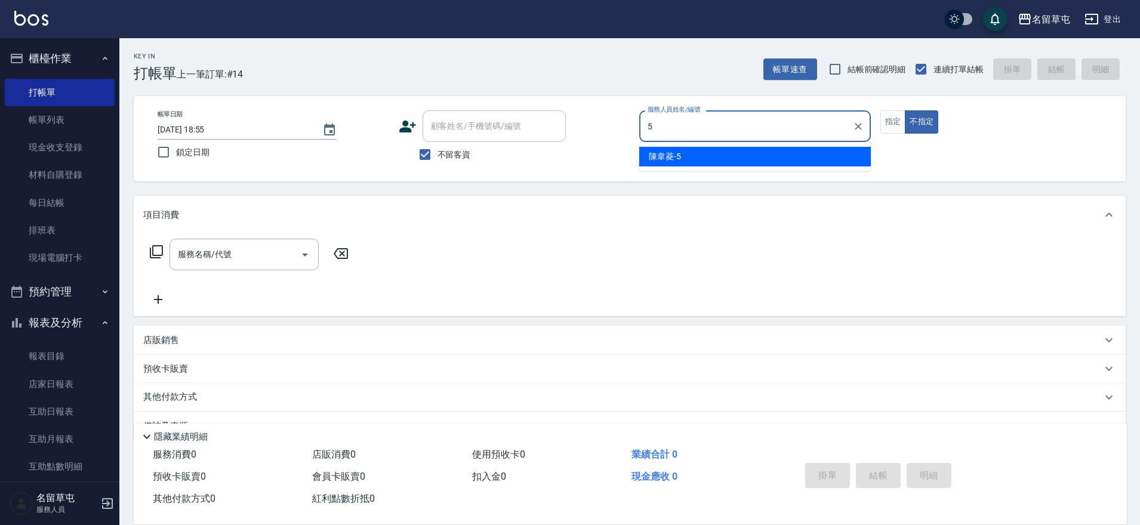
type input "[PERSON_NAME]-5"
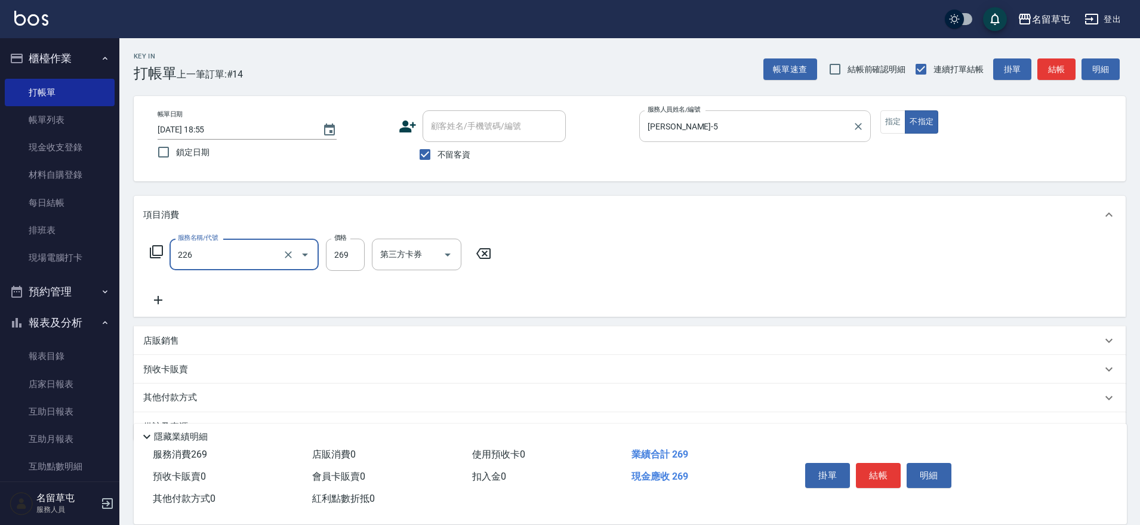
type input "洗剪269(226)"
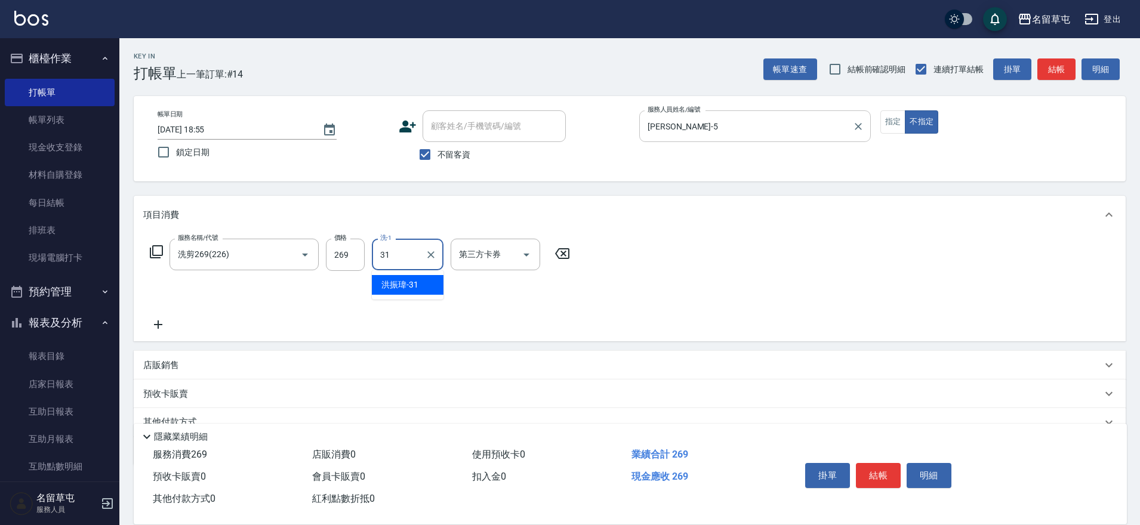
type input "[PERSON_NAME]-31"
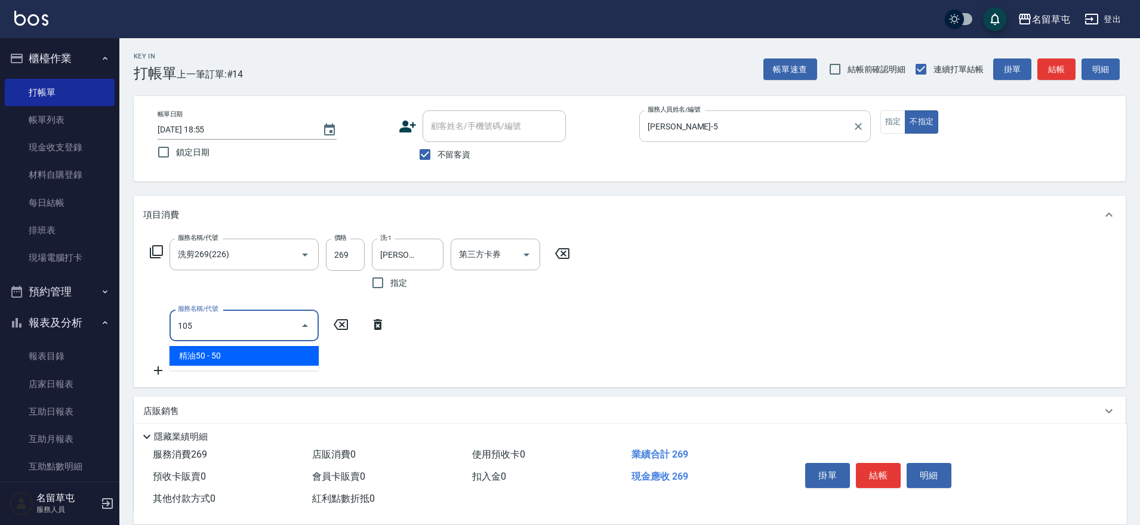
type input "精油50(105)"
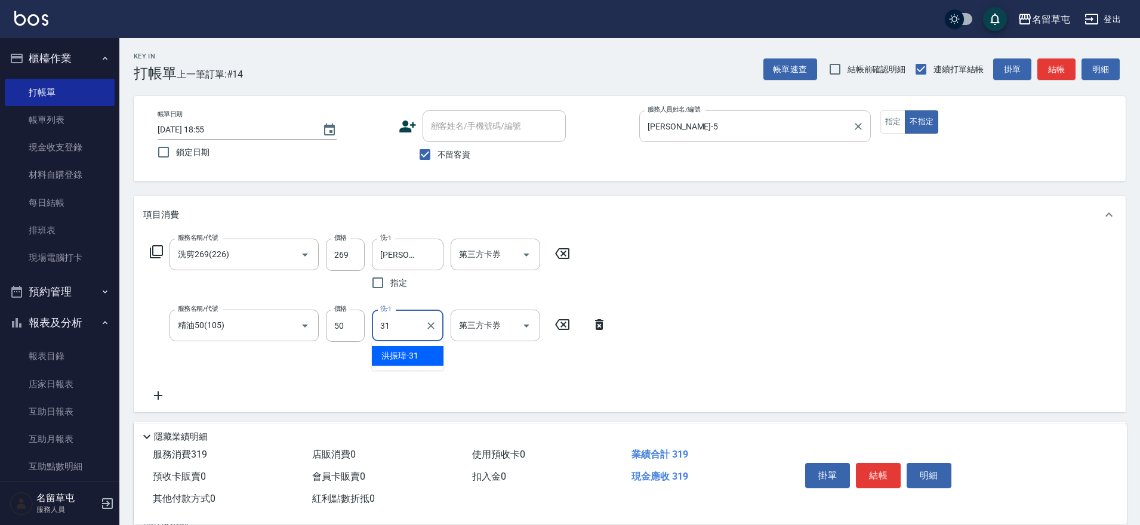
type input "[PERSON_NAME]-31"
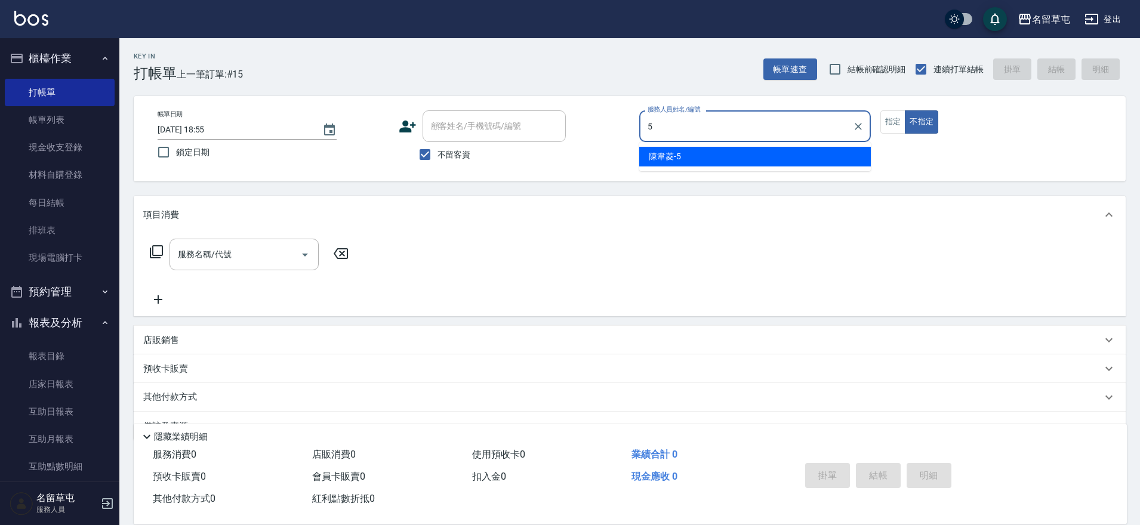
type input "[PERSON_NAME]-5"
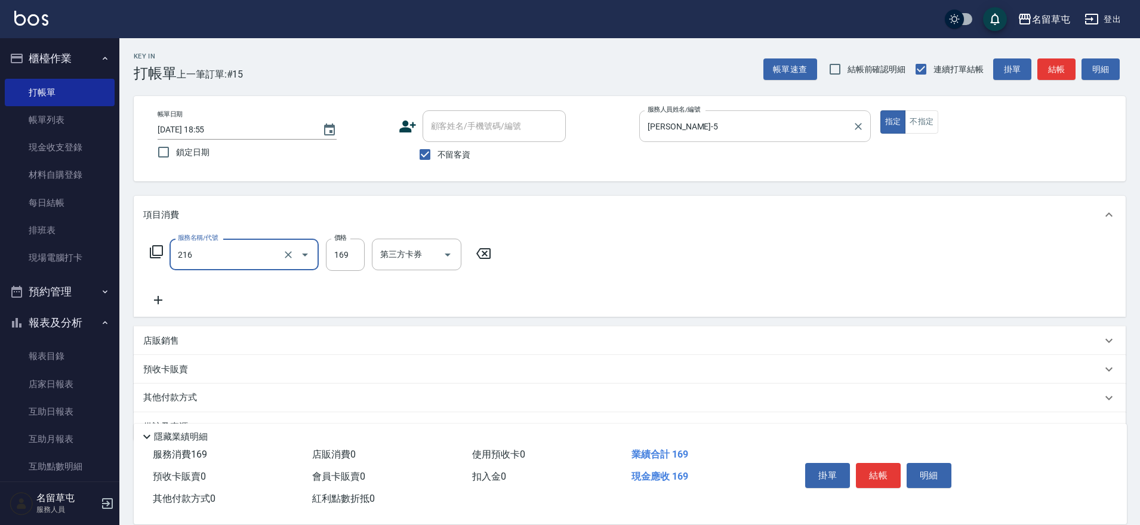
type input "剪髮169(216)"
type input "200"
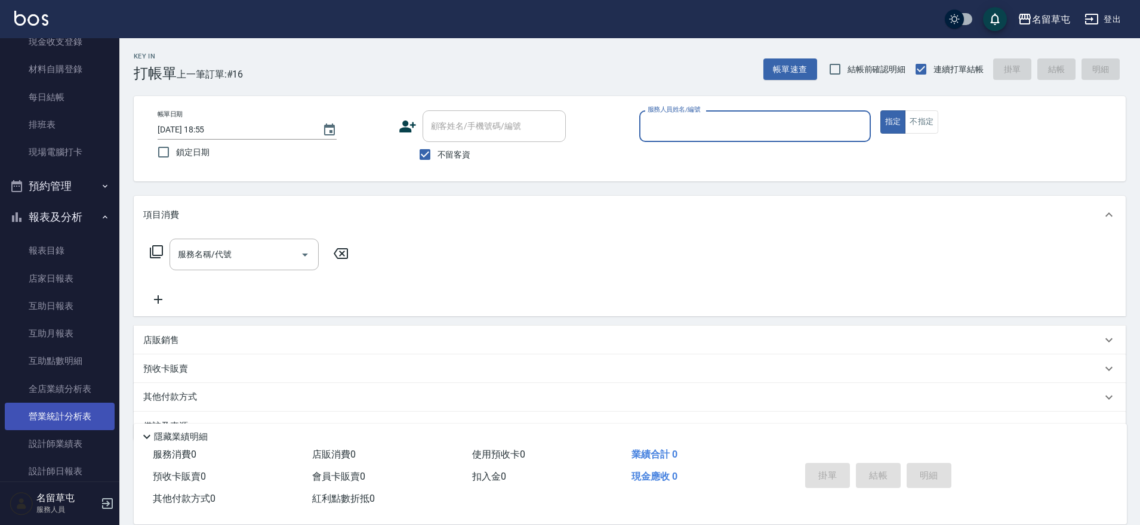
scroll to position [119, 0]
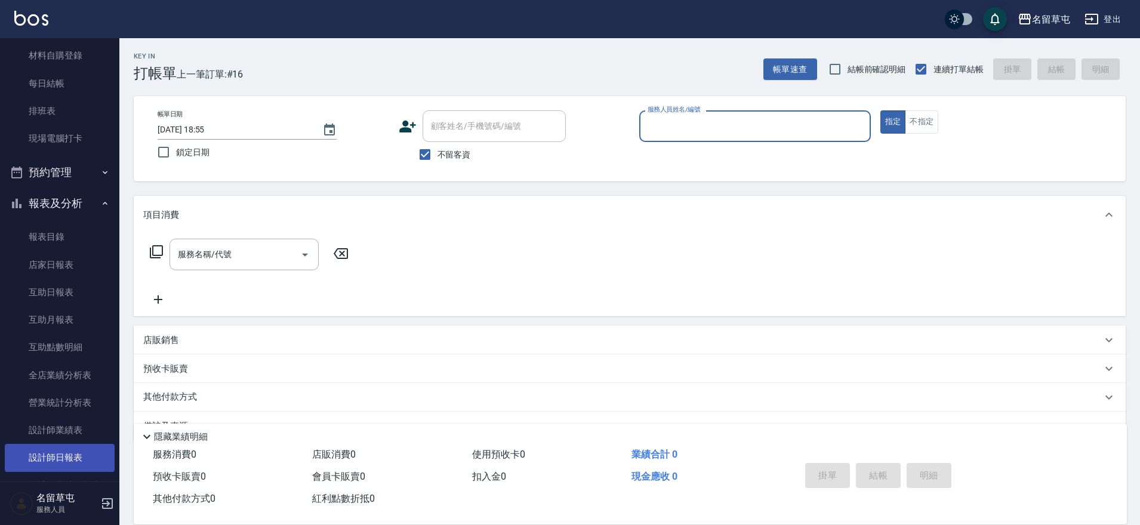
click at [57, 457] on link "設計師日報表" at bounding box center [60, 457] width 110 height 27
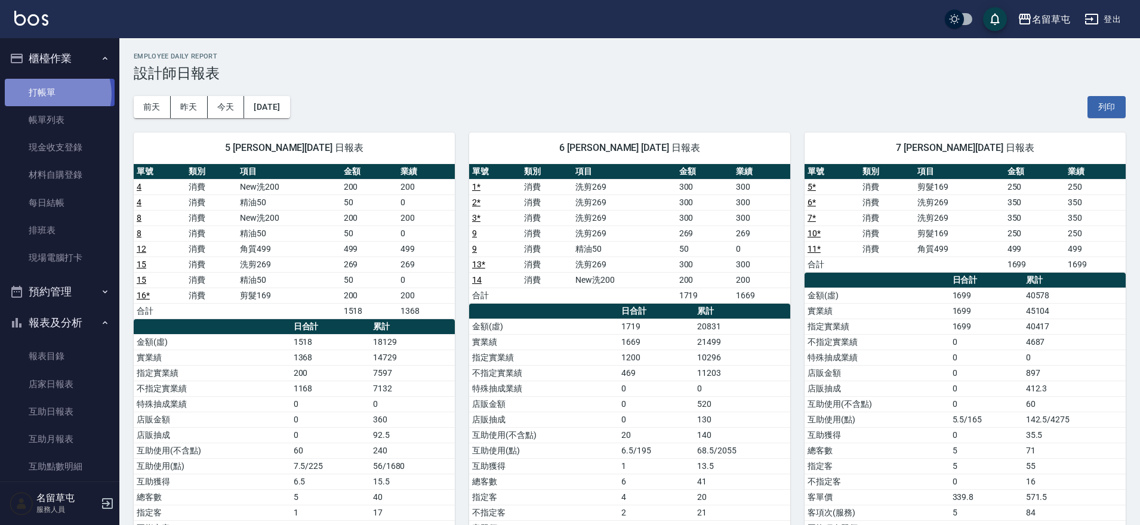
click at [54, 94] on link "打帳單" at bounding box center [60, 92] width 110 height 27
